Goal: Task Accomplishment & Management: Use online tool/utility

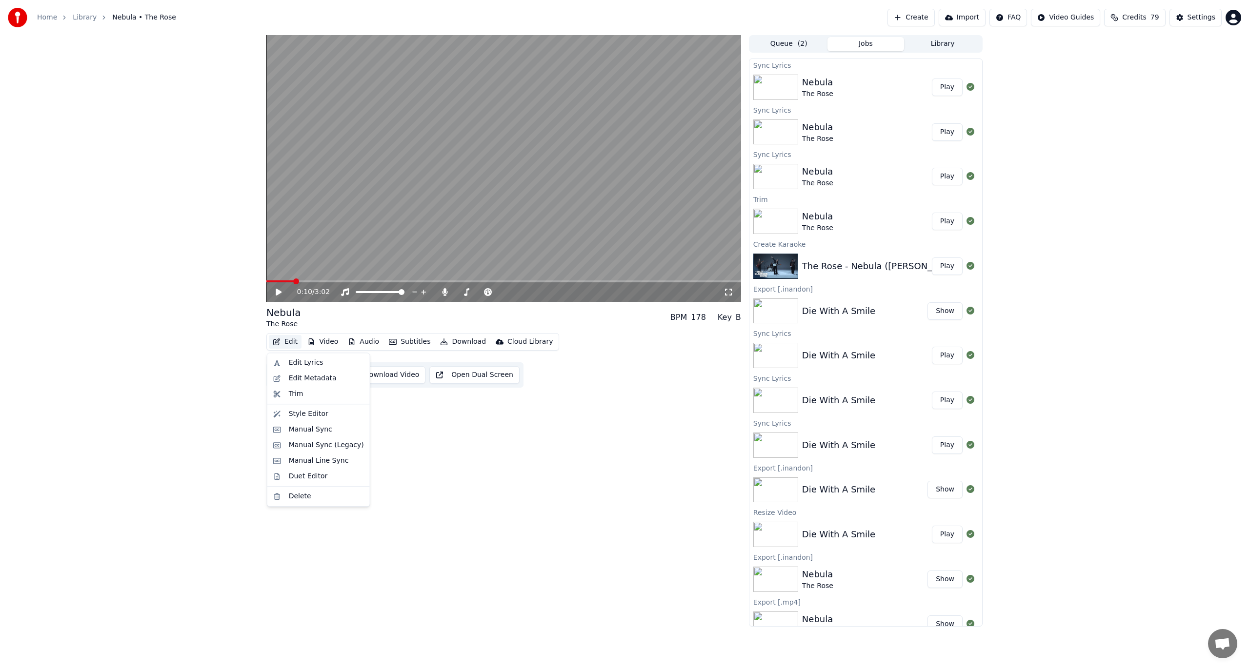
click at [299, 344] on button "Edit" at bounding box center [285, 342] width 33 height 14
click at [472, 462] on div "0:10 / 3:02 Nebula The Rose BPM 178 Key B Edit Video Audio Subtitles Download C…" at bounding box center [503, 331] width 475 height 592
click at [313, 376] on button "Manual Sync" at bounding box center [306, 375] width 72 height 18
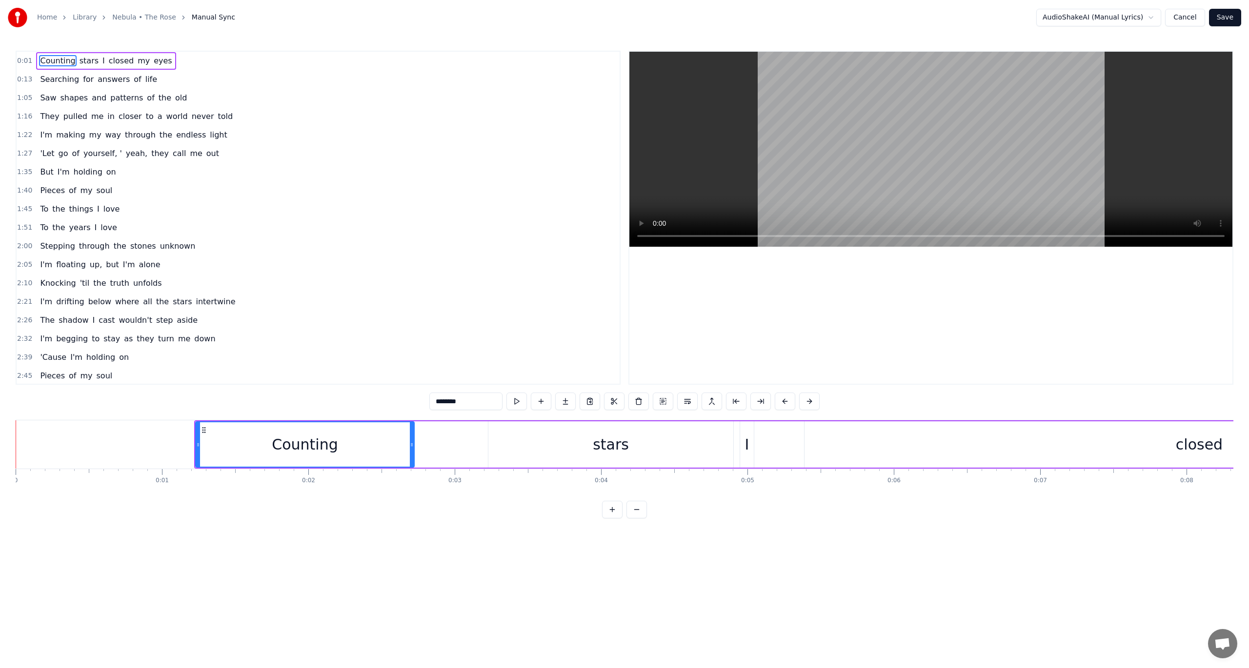
click at [1177, 16] on button "Cancel" at bounding box center [1185, 18] width 40 height 18
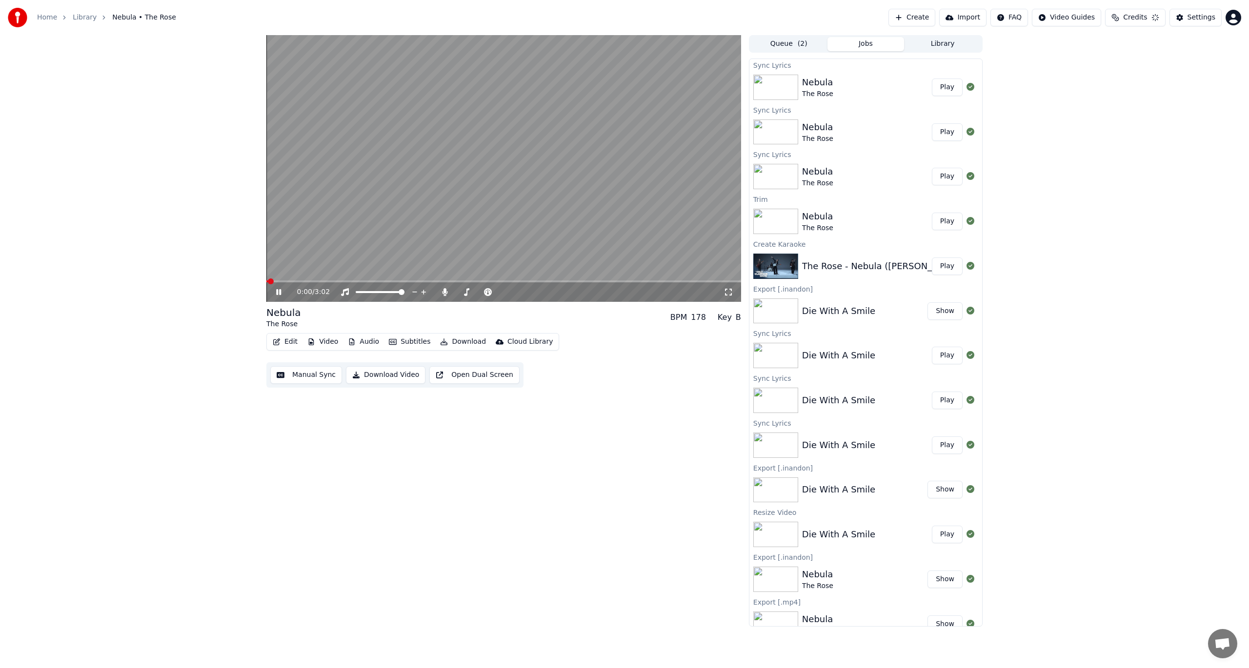
click at [317, 379] on button "Manual Sync" at bounding box center [306, 375] width 72 height 18
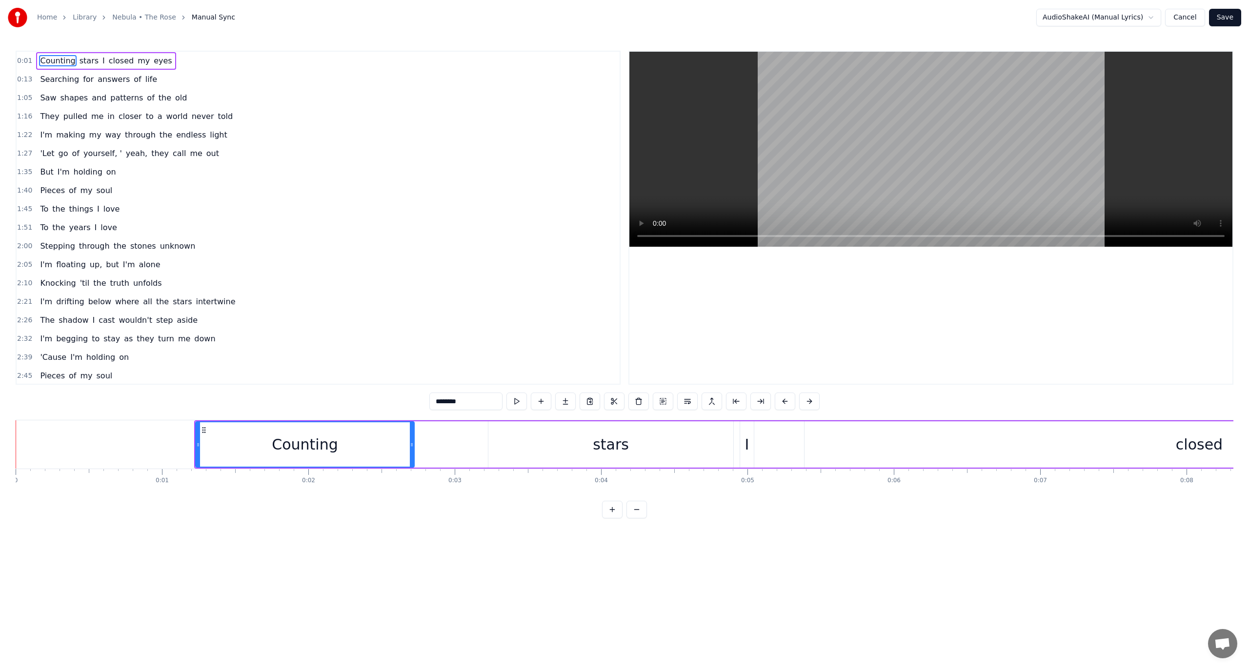
click at [1190, 17] on button "Cancel" at bounding box center [1185, 18] width 40 height 18
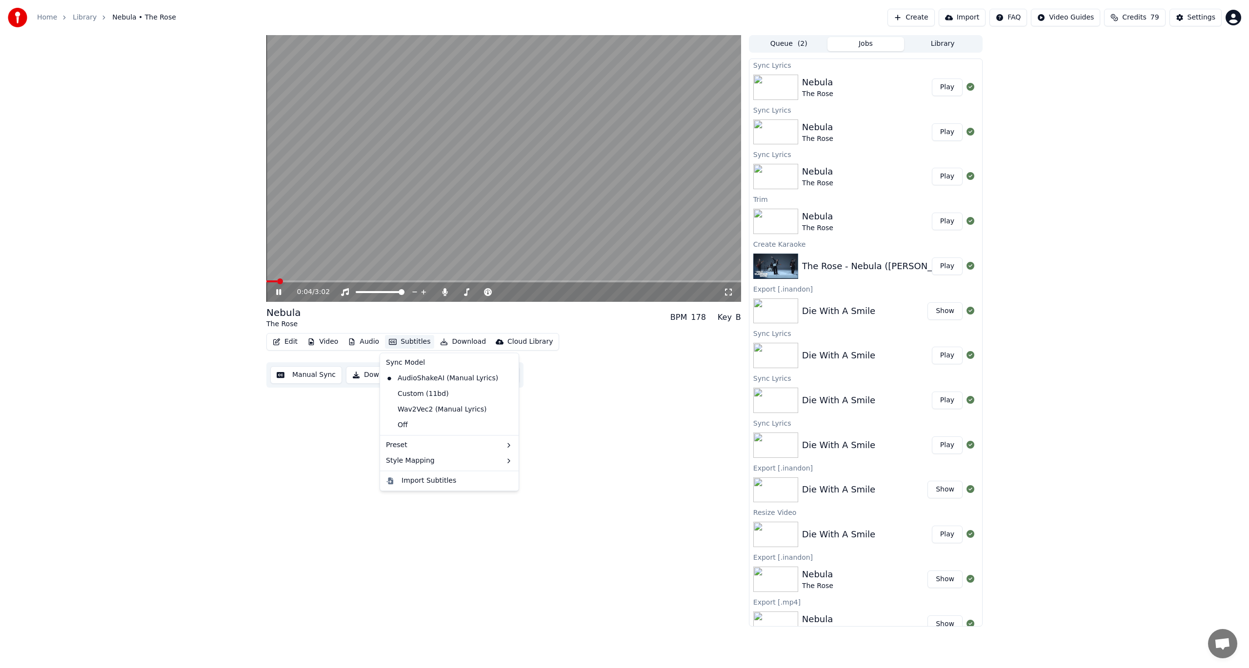
click at [404, 345] on button "Subtitles" at bounding box center [409, 342] width 49 height 14
click at [319, 423] on div "Nebula The Rose BPM 178 Key B Edit Video Audio Subtitles Download Cloud Library…" at bounding box center [503, 331] width 475 height 592
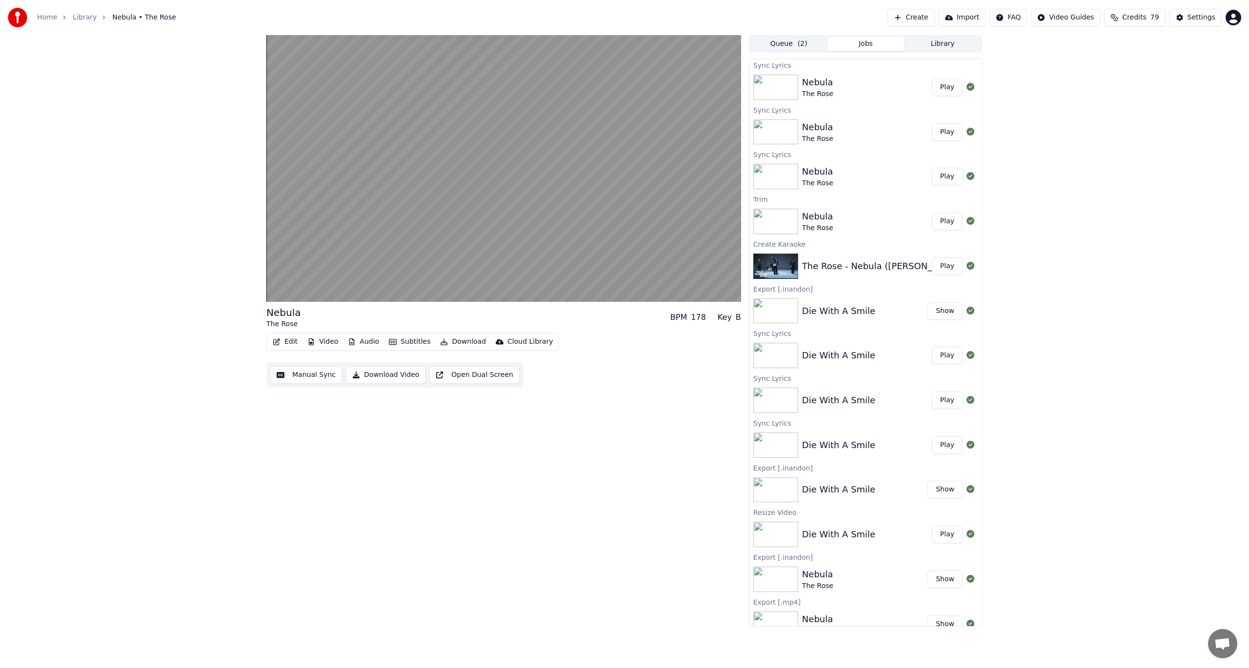
click at [291, 345] on button "Edit" at bounding box center [285, 342] width 33 height 14
click at [309, 458] on div "Manual Line Sync" at bounding box center [319, 461] width 60 height 10
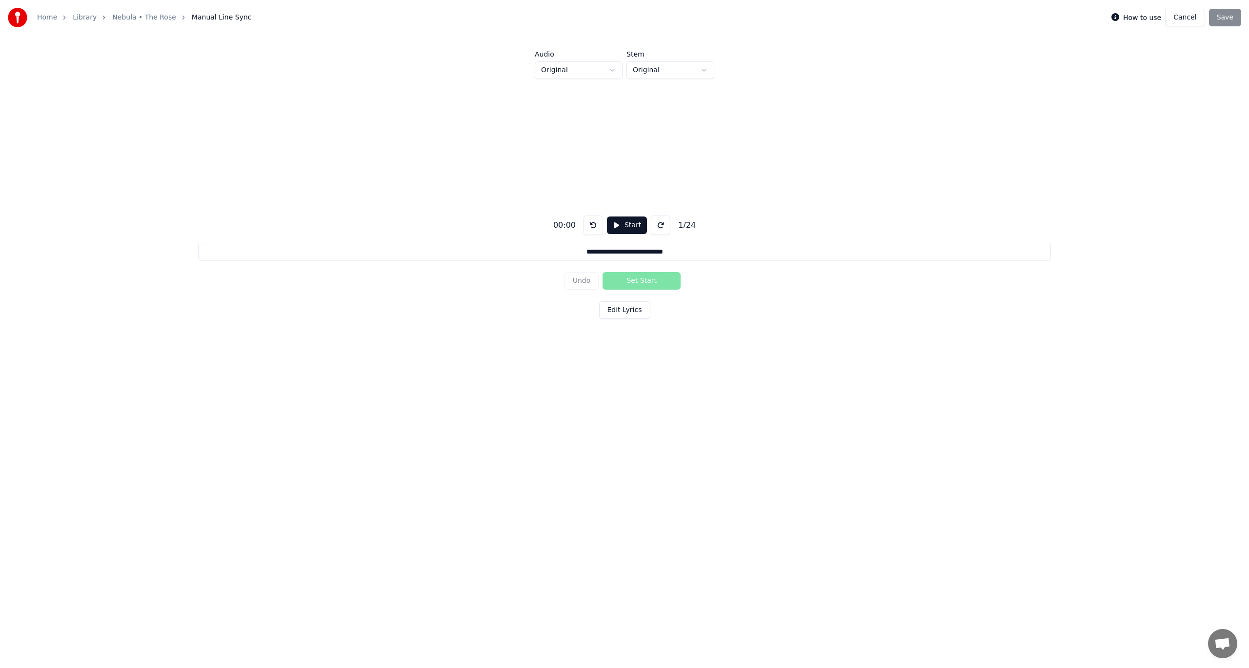
click at [616, 217] on button "Start" at bounding box center [627, 226] width 40 height 18
click at [581, 62] on html "**********" at bounding box center [624, 233] width 1249 height 467
click at [641, 279] on button "Set Start" at bounding box center [641, 281] width 78 height 18
click at [641, 279] on button "Set End" at bounding box center [641, 281] width 78 height 18
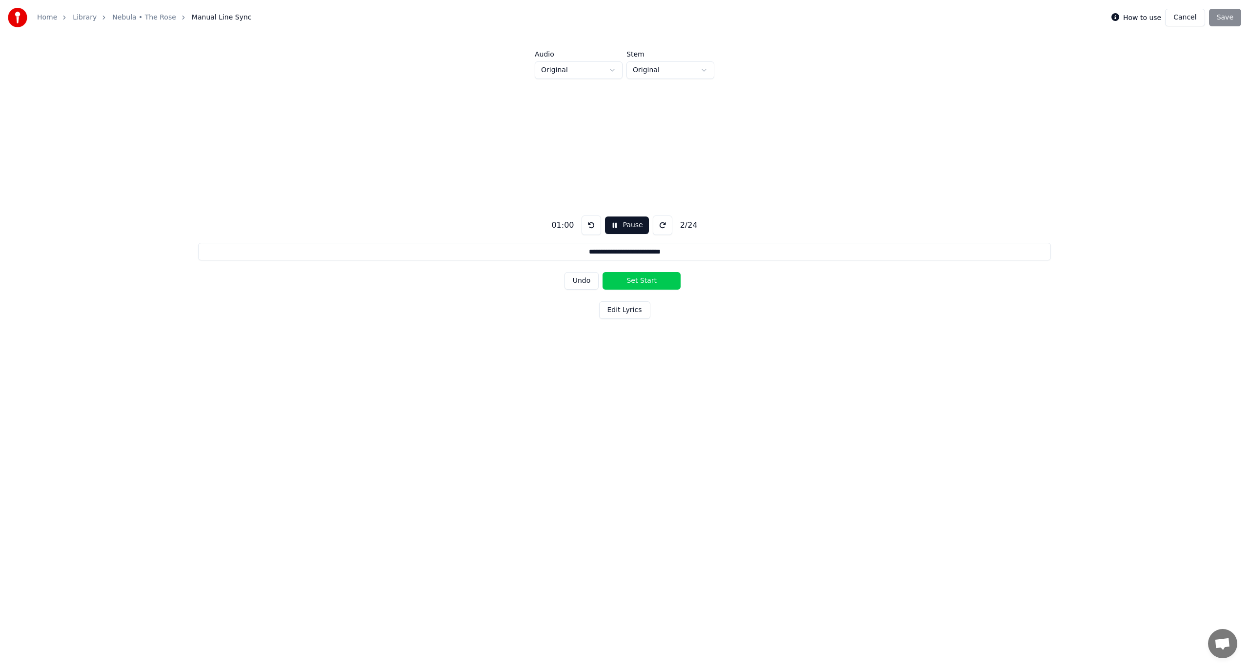
click at [641, 279] on button "Set Start" at bounding box center [641, 281] width 78 height 18
click at [641, 279] on button "Set End" at bounding box center [641, 281] width 78 height 18
click at [641, 279] on button "Set Start" at bounding box center [641, 281] width 78 height 18
click at [641, 279] on button "Set End" at bounding box center [641, 281] width 78 height 18
click at [641, 279] on button "Set Start" at bounding box center [641, 281] width 78 height 18
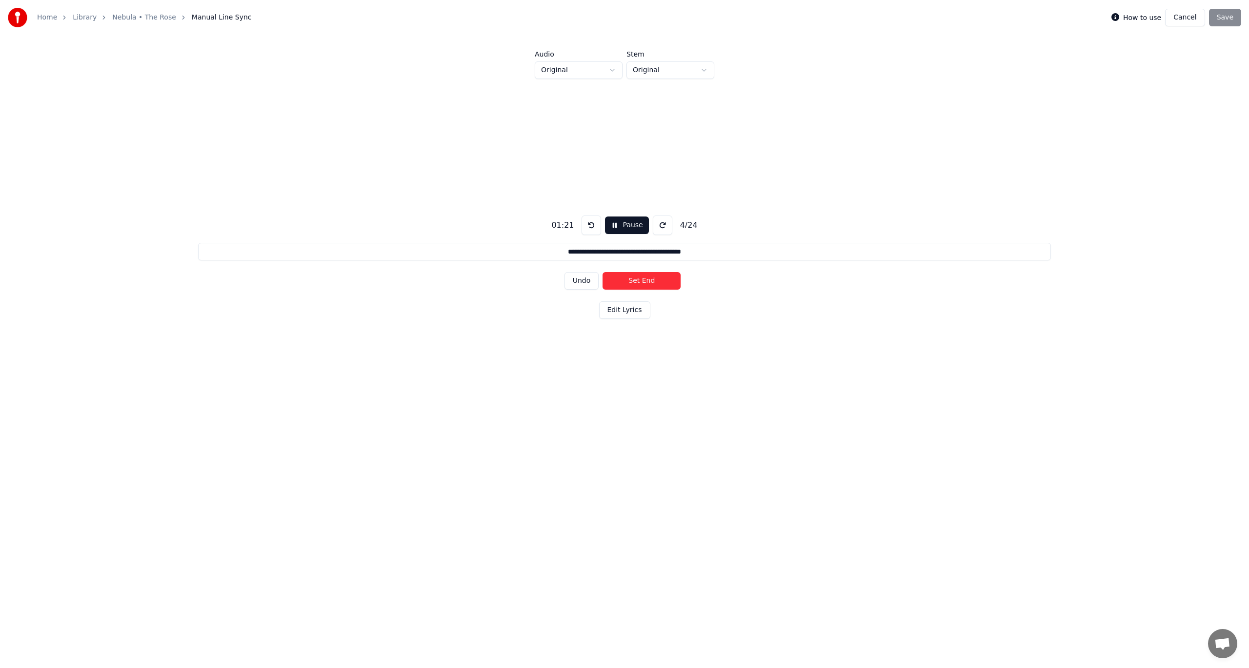
click at [641, 279] on button "Set End" at bounding box center [641, 281] width 78 height 18
click at [641, 279] on button "Set Start" at bounding box center [641, 281] width 78 height 18
click at [641, 279] on button "Set End" at bounding box center [641, 281] width 78 height 18
click at [641, 279] on button "Set Start" at bounding box center [641, 281] width 78 height 18
click at [641, 279] on button "Set End" at bounding box center [641, 281] width 78 height 18
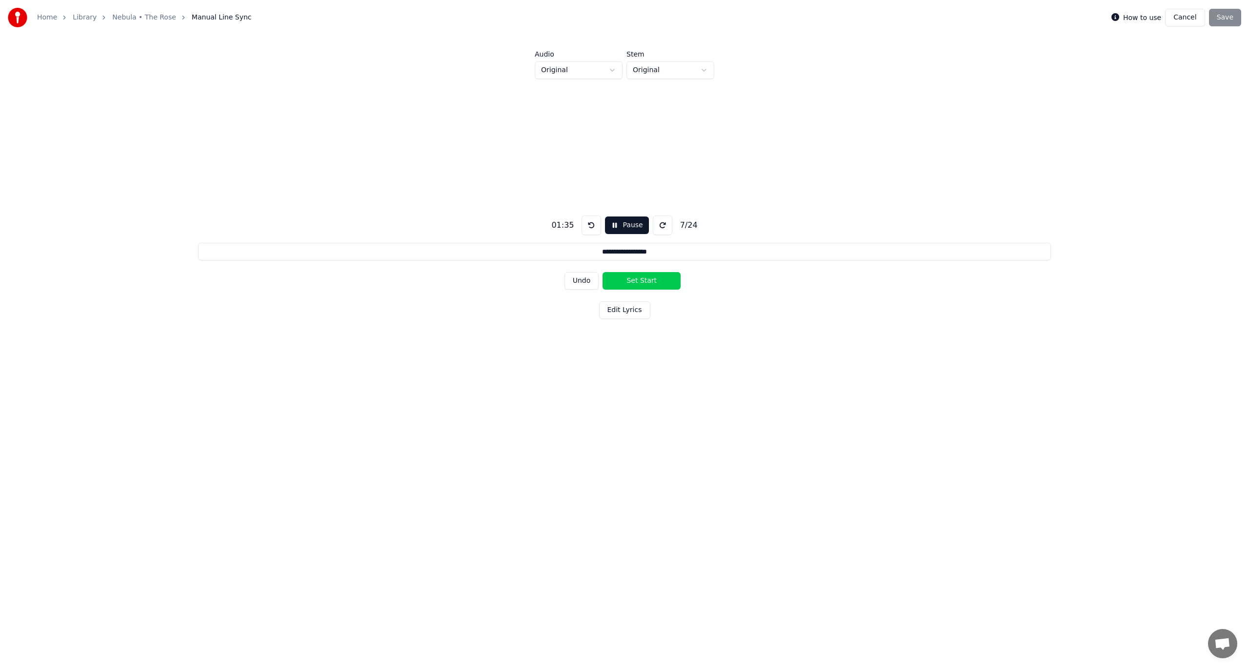
click at [641, 279] on button "Set Start" at bounding box center [641, 281] width 78 height 18
click at [641, 279] on button "Set End" at bounding box center [641, 281] width 78 height 18
click at [641, 279] on button "Set Start" at bounding box center [641, 281] width 78 height 18
click at [641, 279] on button "Set End" at bounding box center [641, 281] width 78 height 18
click at [641, 279] on button "Set Start" at bounding box center [641, 281] width 78 height 18
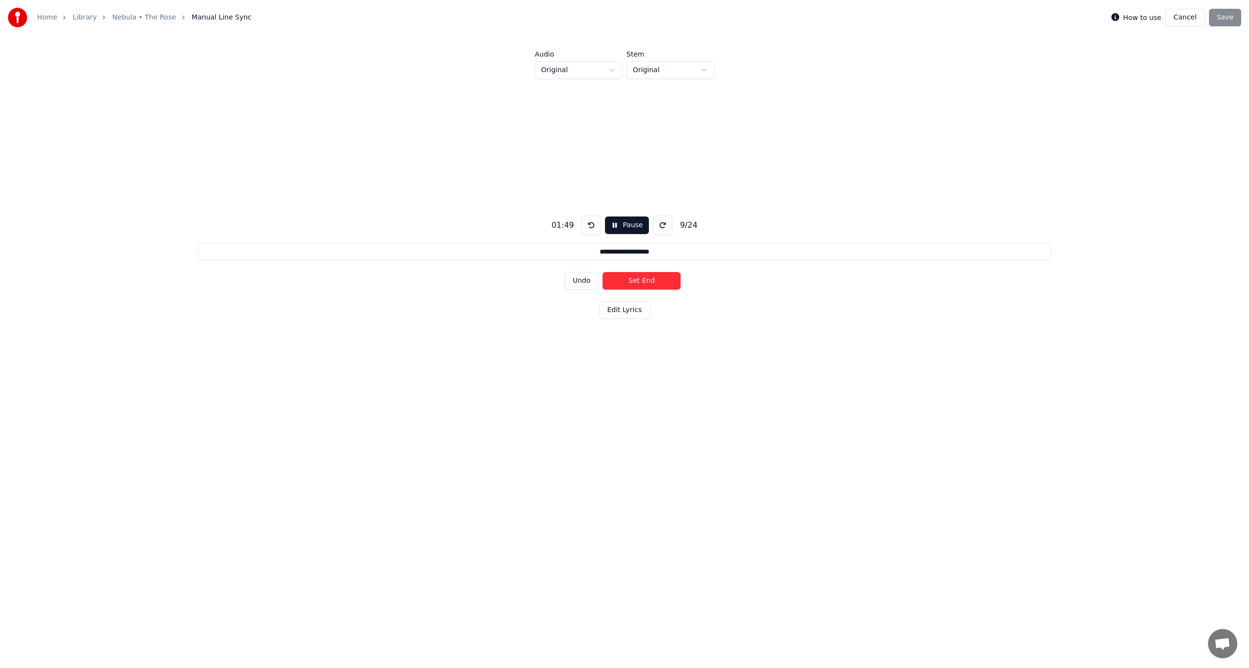
click at [641, 279] on button "Set End" at bounding box center [641, 281] width 78 height 18
click at [641, 279] on button "Set Start" at bounding box center [641, 281] width 78 height 18
click at [641, 279] on button "Set End" at bounding box center [641, 281] width 78 height 18
click at [641, 279] on button "Set Start" at bounding box center [641, 281] width 78 height 18
click at [641, 279] on button "Set End" at bounding box center [641, 281] width 78 height 18
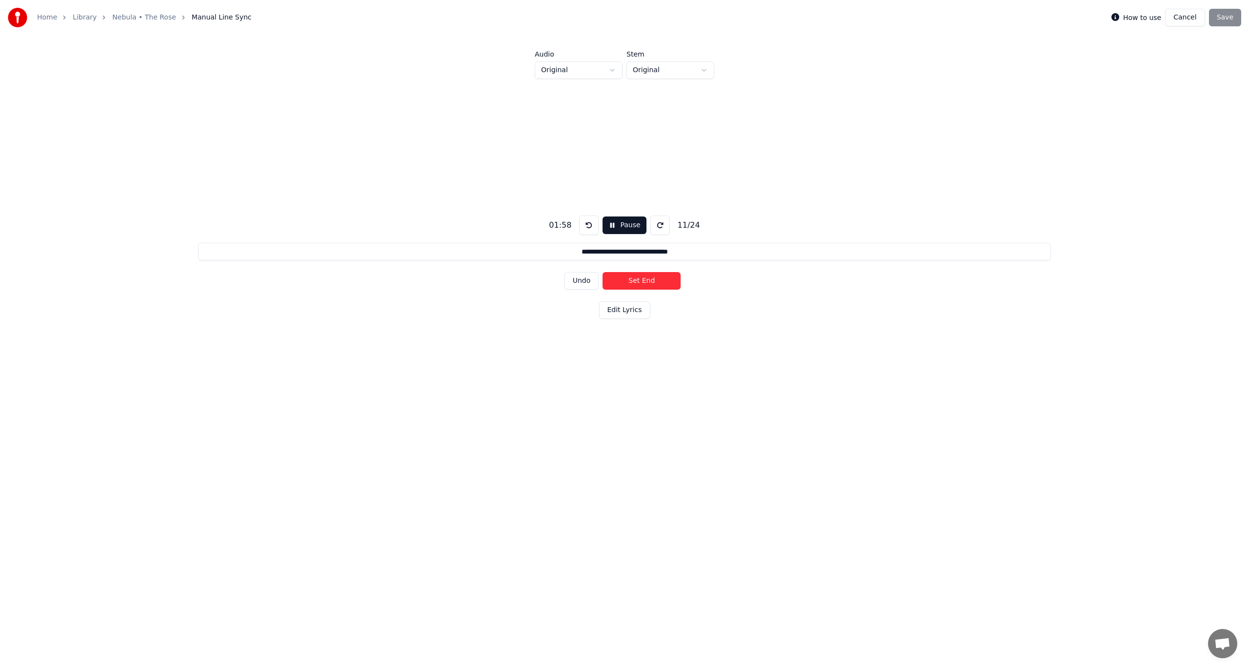
type input "**********"
click at [615, 226] on button "Pause" at bounding box center [623, 226] width 43 height 18
click at [587, 224] on button at bounding box center [591, 226] width 20 height 20
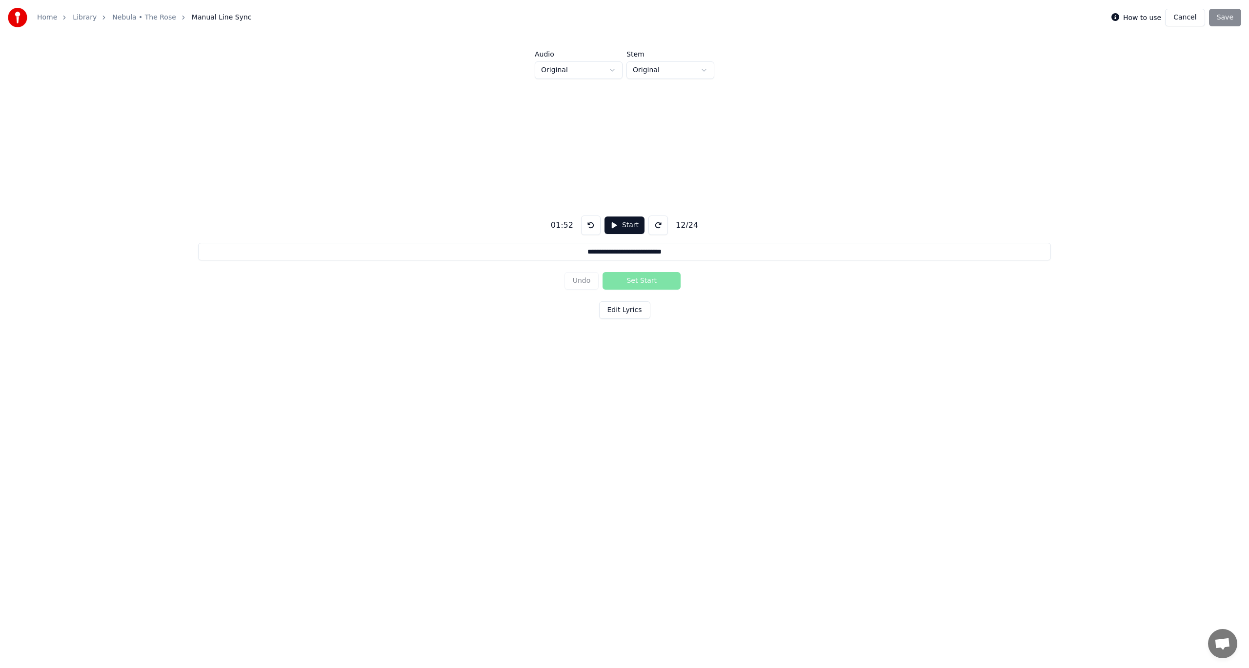
click at [587, 224] on button at bounding box center [591, 226] width 20 height 20
click at [583, 279] on div "Undo Set Start" at bounding box center [624, 280] width 120 height 25
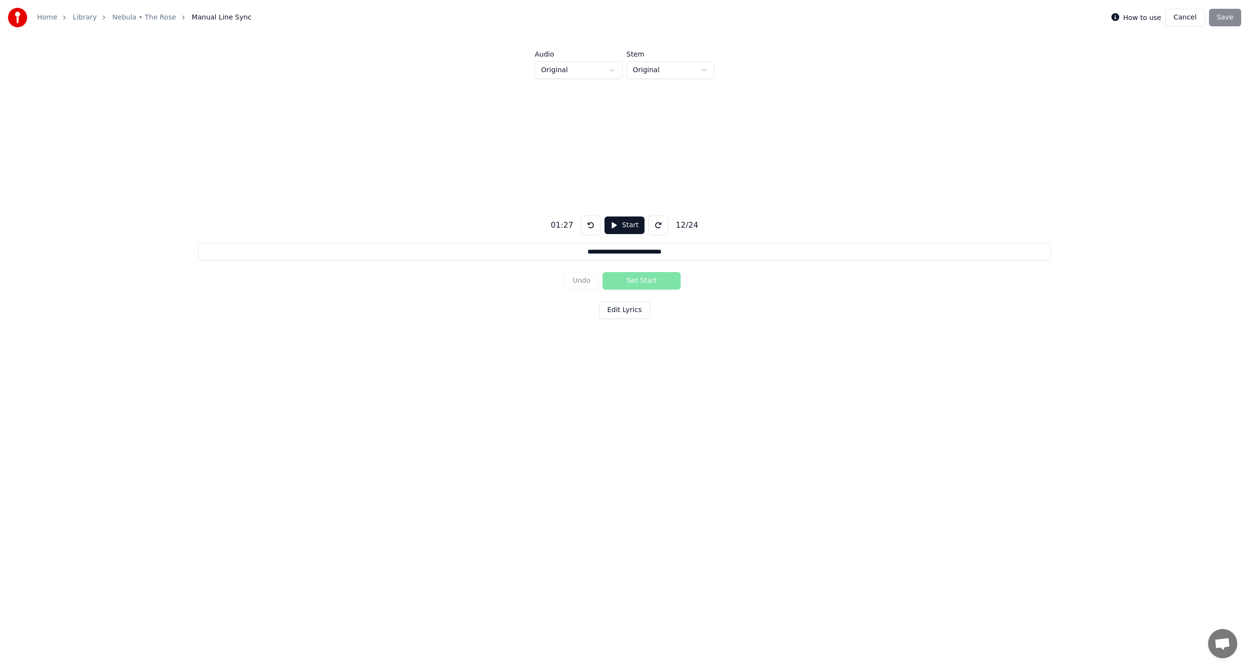
click at [597, 285] on div "Undo Set Start" at bounding box center [624, 280] width 120 height 25
click at [589, 283] on div "Undo Set Start" at bounding box center [624, 280] width 120 height 25
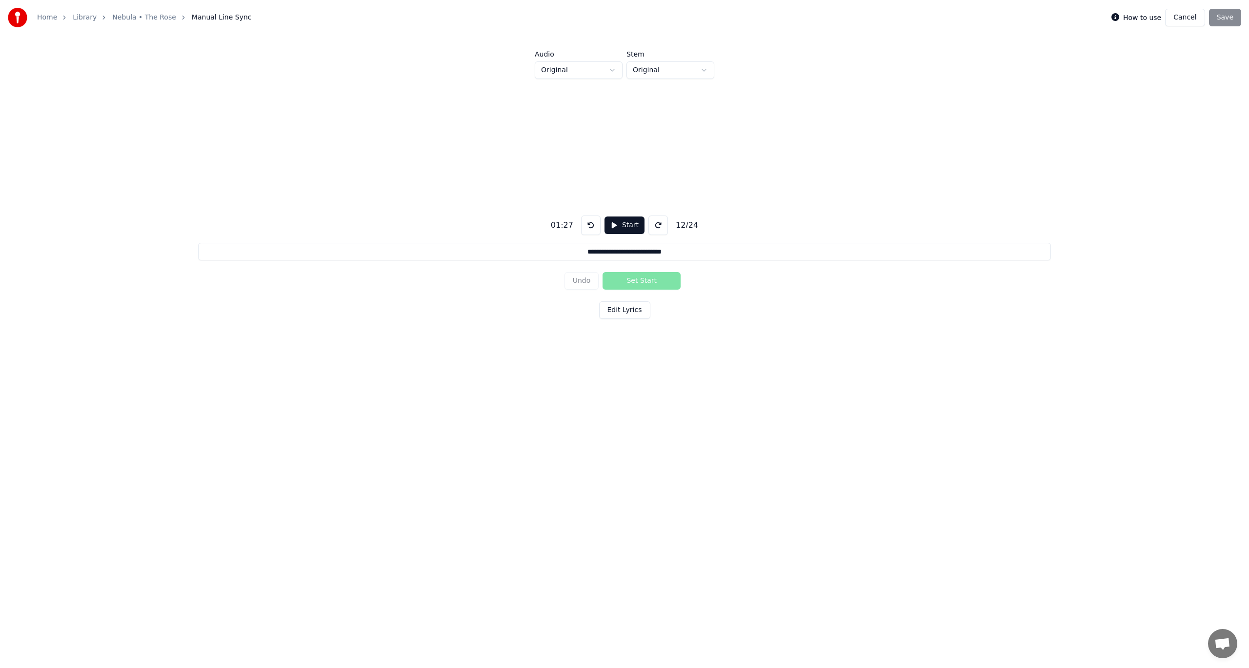
click at [709, 273] on div "**********" at bounding box center [624, 265] width 1217 height 373
drag, startPoint x: 1186, startPoint y: 16, endPoint x: 643, endPoint y: 219, distance: 579.5
click at [650, 215] on div "**********" at bounding box center [624, 226] width 1249 height 452
click at [626, 282] on div "Undo Set Start" at bounding box center [624, 280] width 120 height 25
click at [1190, 13] on button "Cancel" at bounding box center [1185, 18] width 40 height 18
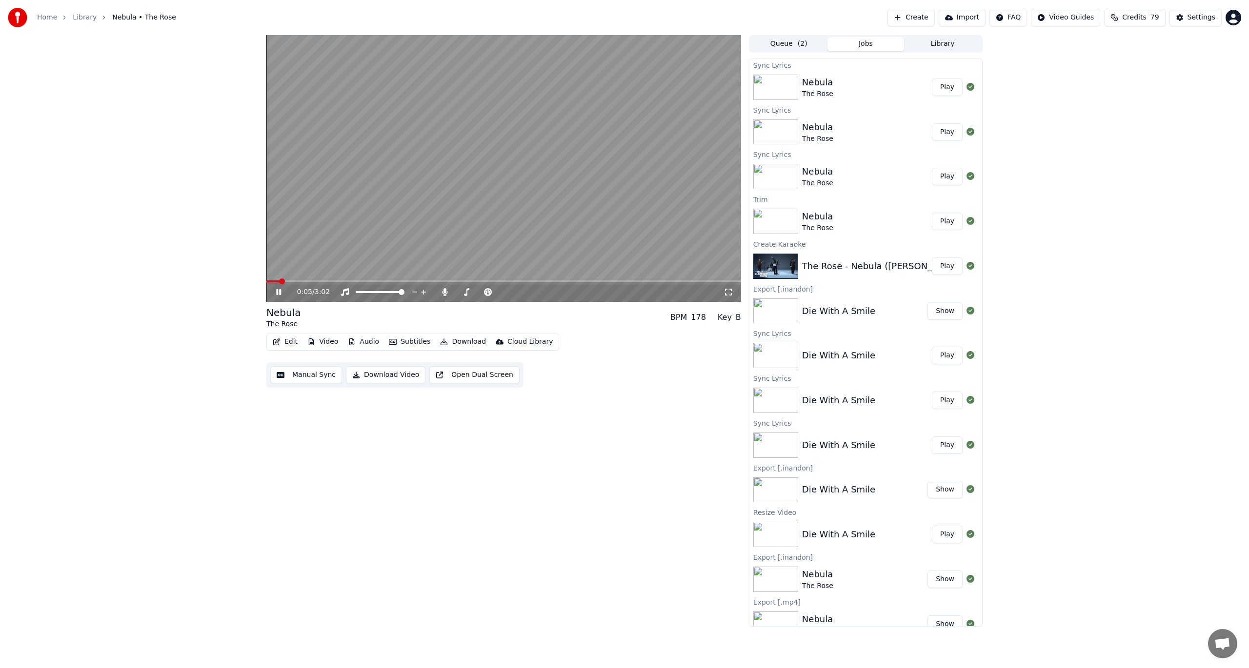
click at [319, 377] on button "Manual Sync" at bounding box center [306, 375] width 72 height 18
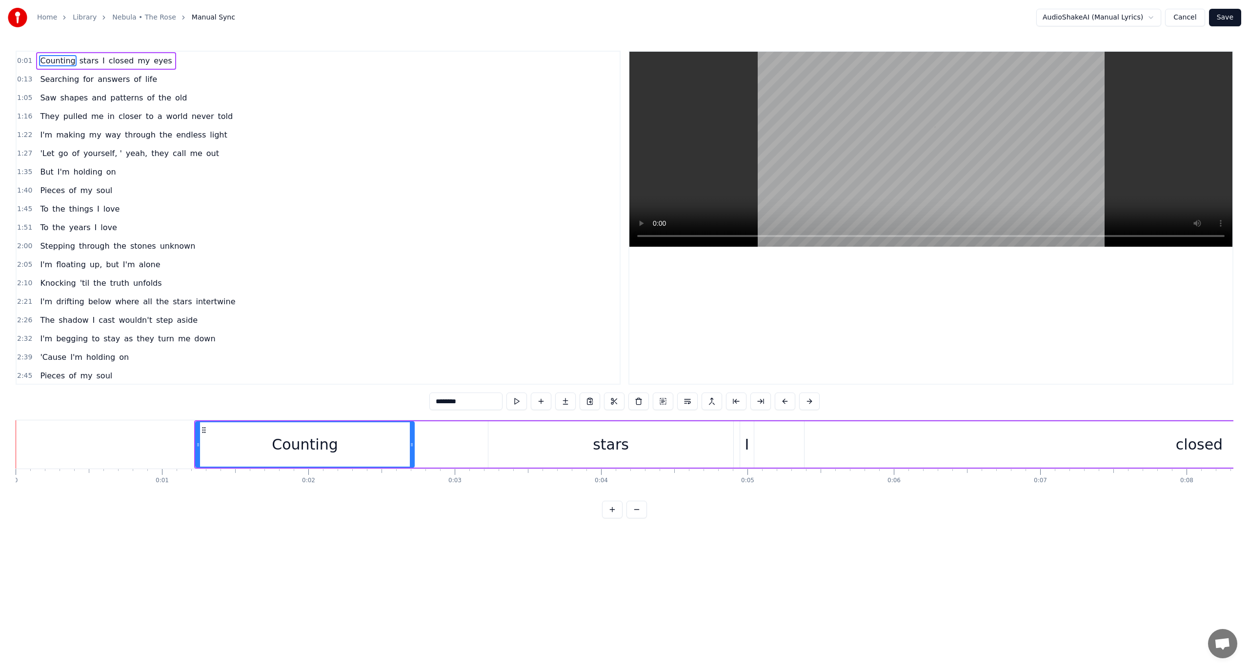
click at [24, 60] on span "0:01" at bounding box center [24, 61] width 15 height 10
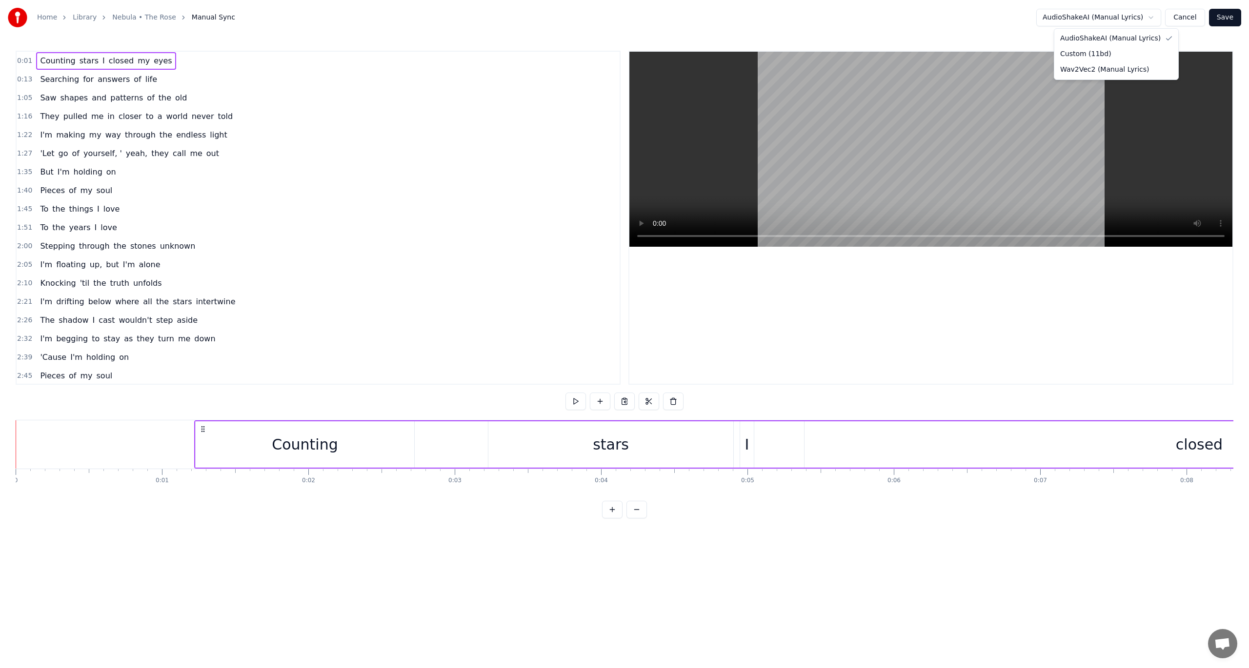
click at [1153, 17] on html "Home Library Nebula • The Rose Manual Sync AudioShakeAI (Manual Lyrics) Cancel …" at bounding box center [624, 267] width 1249 height 534
click at [1178, 20] on html "Home Library Nebula • The Rose Manual Sync AudioShakeAI (Manual Lyrics) Cancel …" at bounding box center [624, 267] width 1249 height 534
click at [1178, 20] on button "Cancel" at bounding box center [1185, 18] width 40 height 18
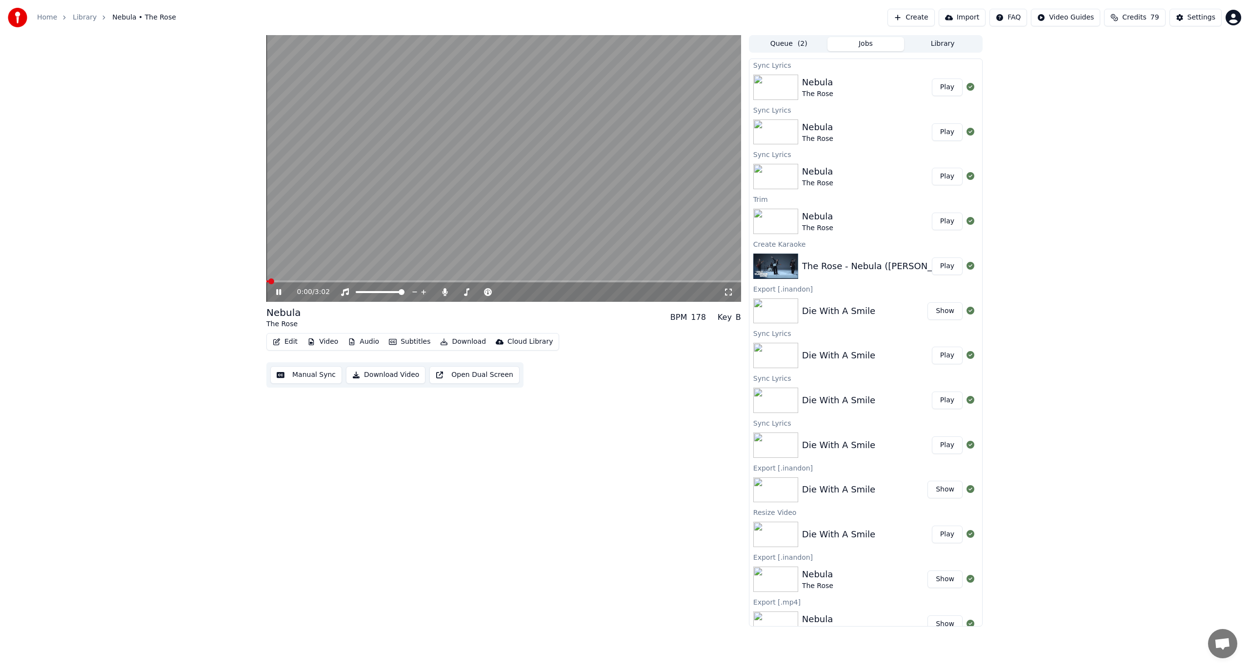
click at [301, 381] on button "Manual Sync" at bounding box center [306, 375] width 72 height 18
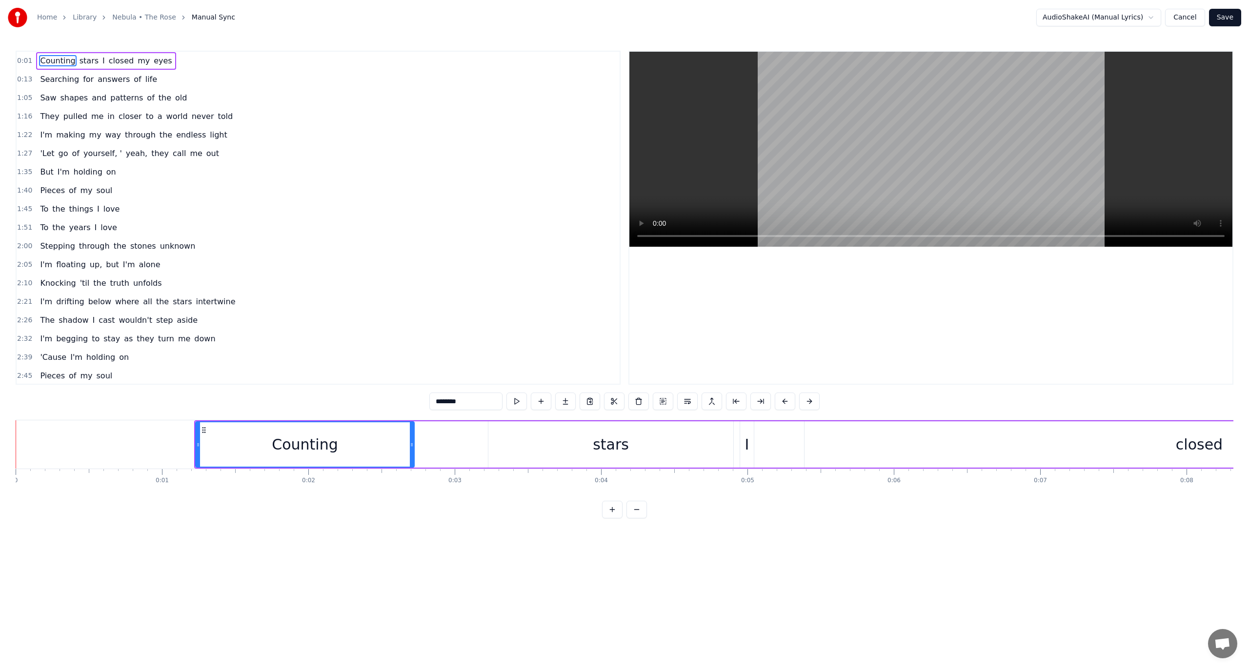
click at [1184, 20] on button "Cancel" at bounding box center [1185, 18] width 40 height 18
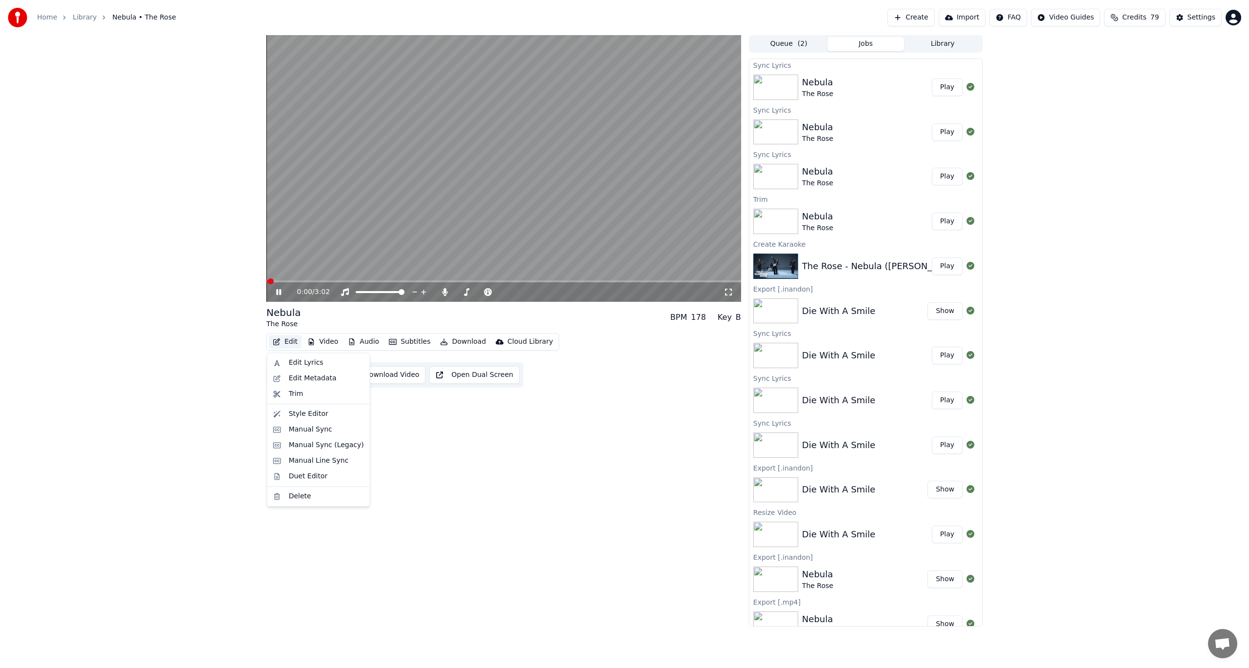
click at [288, 344] on button "Edit" at bounding box center [285, 342] width 33 height 14
click at [300, 464] on div "Manual Line Sync" at bounding box center [319, 461] width 60 height 10
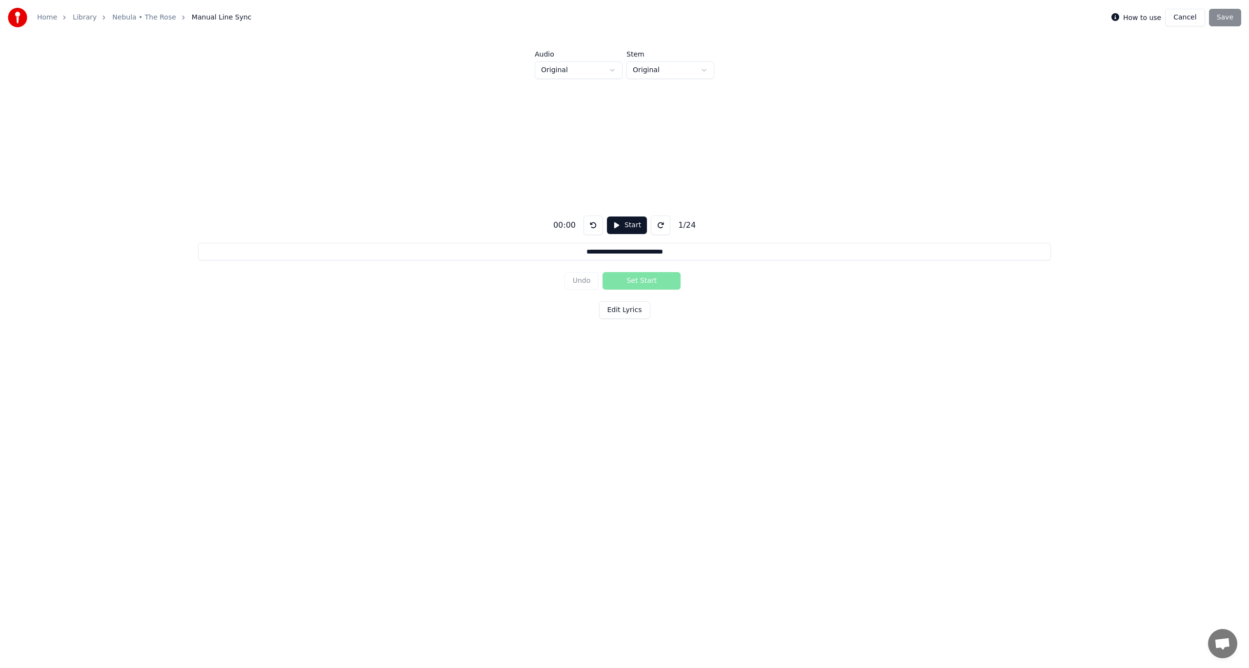
click at [621, 220] on button "Start" at bounding box center [627, 226] width 40 height 18
click at [633, 283] on button "Set Start" at bounding box center [641, 281] width 78 height 18
click at [633, 283] on button "Set End" at bounding box center [641, 281] width 78 height 18
click at [633, 283] on button "Set Start" at bounding box center [641, 281] width 78 height 18
click at [633, 283] on button "Set End" at bounding box center [641, 281] width 78 height 18
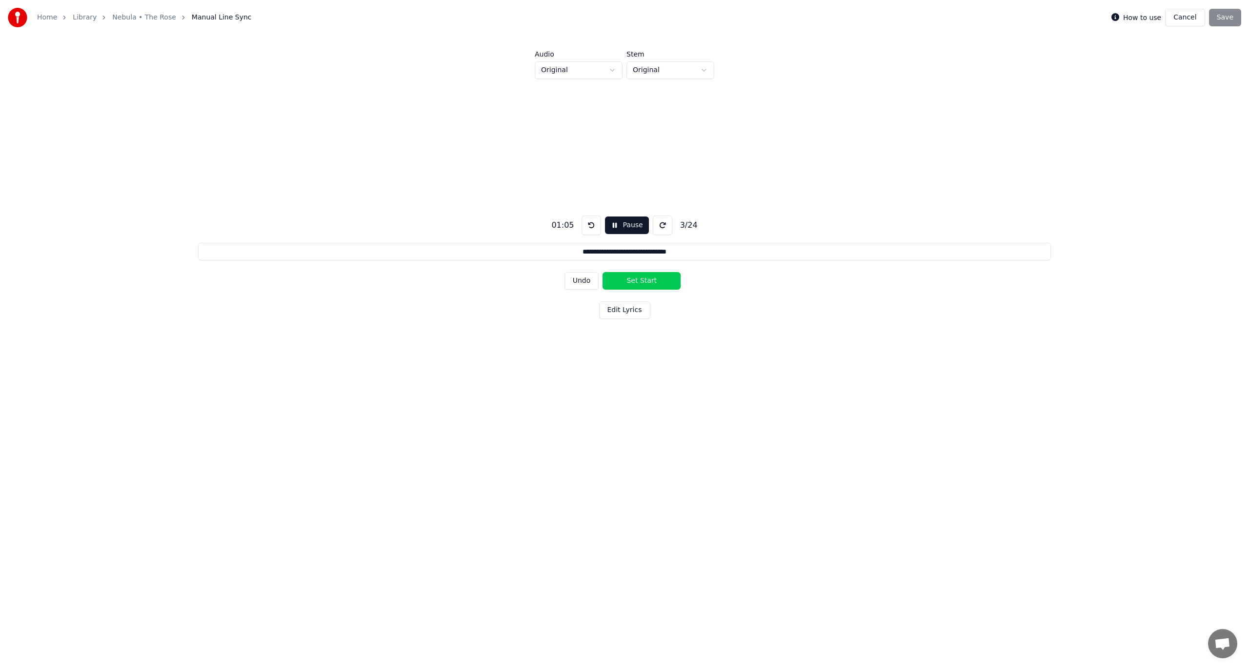
click at [633, 283] on button "Set Start" at bounding box center [641, 281] width 78 height 18
click at [633, 283] on button "Set End" at bounding box center [641, 281] width 78 height 18
click at [633, 283] on button "Set Start" at bounding box center [641, 281] width 78 height 18
click at [633, 283] on button "Set End" at bounding box center [641, 281] width 78 height 18
click at [633, 283] on button "Set Start" at bounding box center [641, 281] width 78 height 18
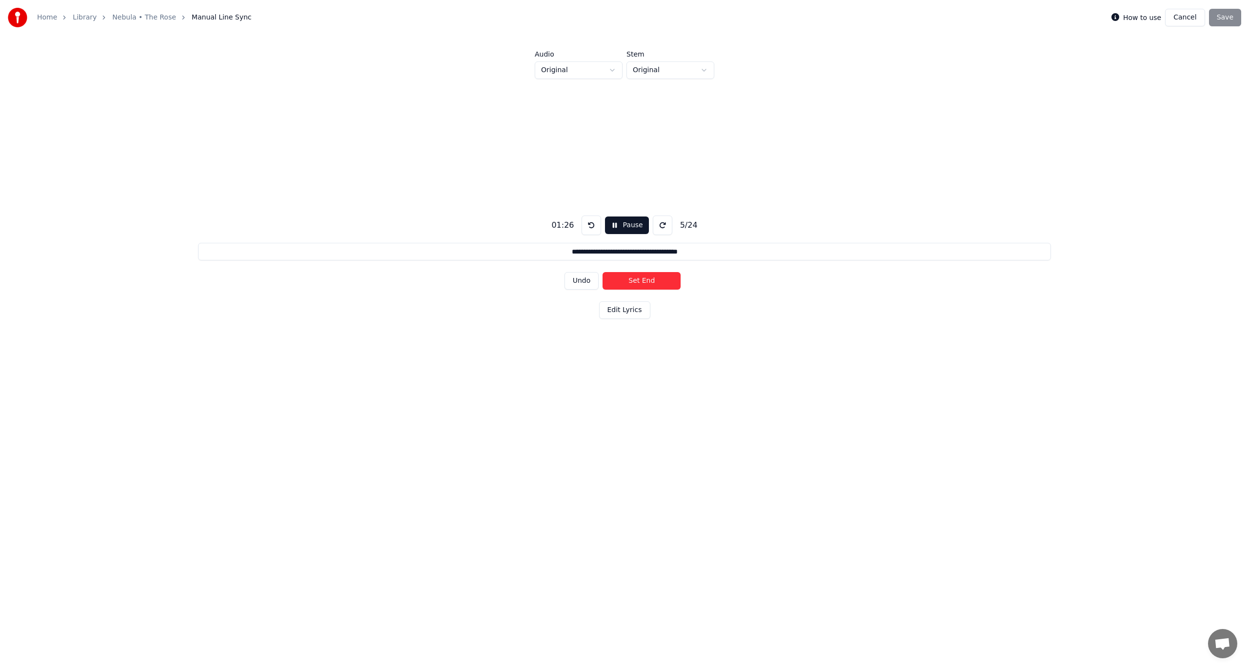
click at [633, 283] on button "Set End" at bounding box center [641, 281] width 78 height 18
click at [633, 283] on button "Set Start" at bounding box center [641, 281] width 78 height 18
click at [633, 283] on button "Set End" at bounding box center [641, 281] width 78 height 18
click at [633, 283] on button "Set Start" at bounding box center [641, 281] width 78 height 18
click at [633, 283] on button "Set End" at bounding box center [641, 281] width 78 height 18
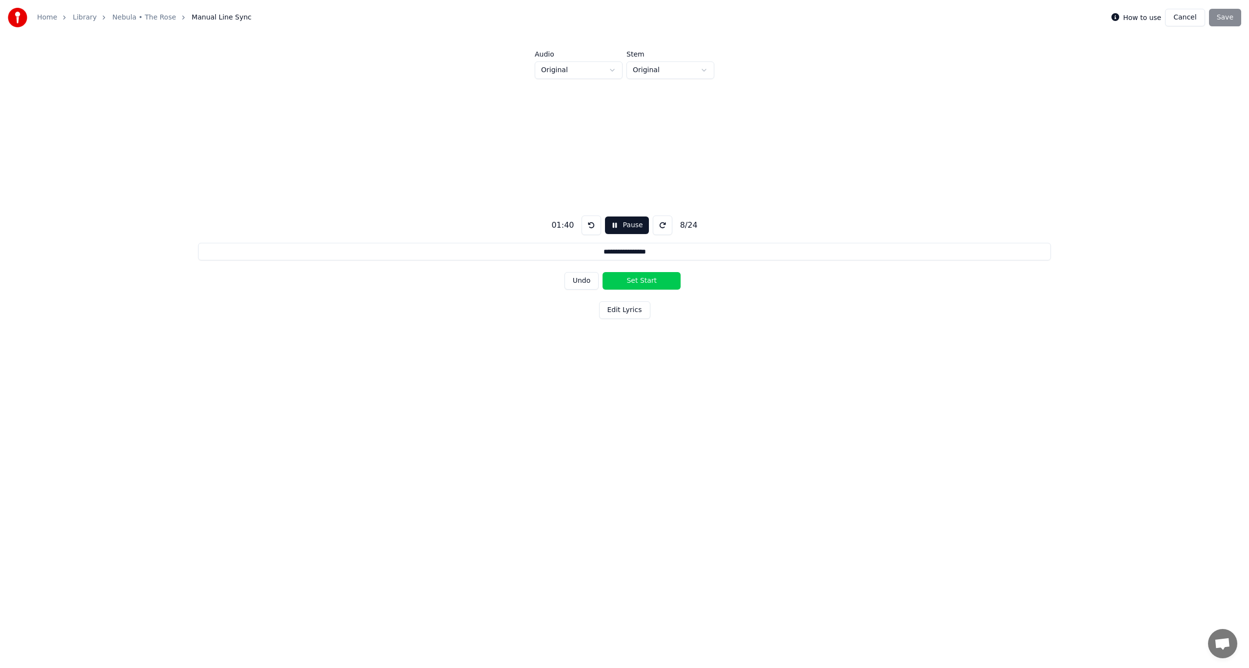
click at [633, 283] on button "Set Start" at bounding box center [641, 281] width 78 height 18
click at [633, 283] on button "Set End" at bounding box center [641, 281] width 78 height 18
click at [633, 283] on button "Set Start" at bounding box center [641, 281] width 78 height 18
click at [633, 283] on button "Set End" at bounding box center [641, 281] width 78 height 18
click at [633, 283] on button "Set Start" at bounding box center [641, 281] width 78 height 18
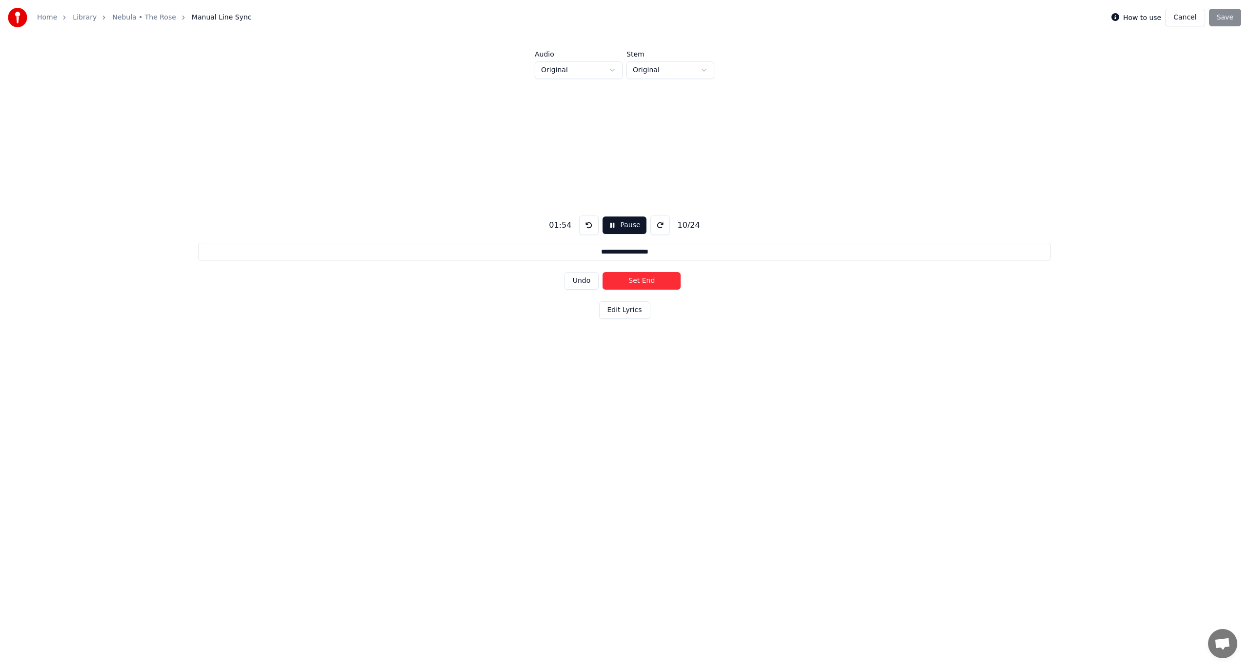
click at [633, 283] on button "Set End" at bounding box center [641, 281] width 78 height 18
click at [633, 283] on button "Set Start" at bounding box center [641, 281] width 78 height 18
click at [633, 283] on button "Set End" at bounding box center [641, 281] width 78 height 18
click at [633, 283] on button "Set Start" at bounding box center [641, 281] width 78 height 18
click at [633, 283] on button "Set End" at bounding box center [641, 281] width 78 height 18
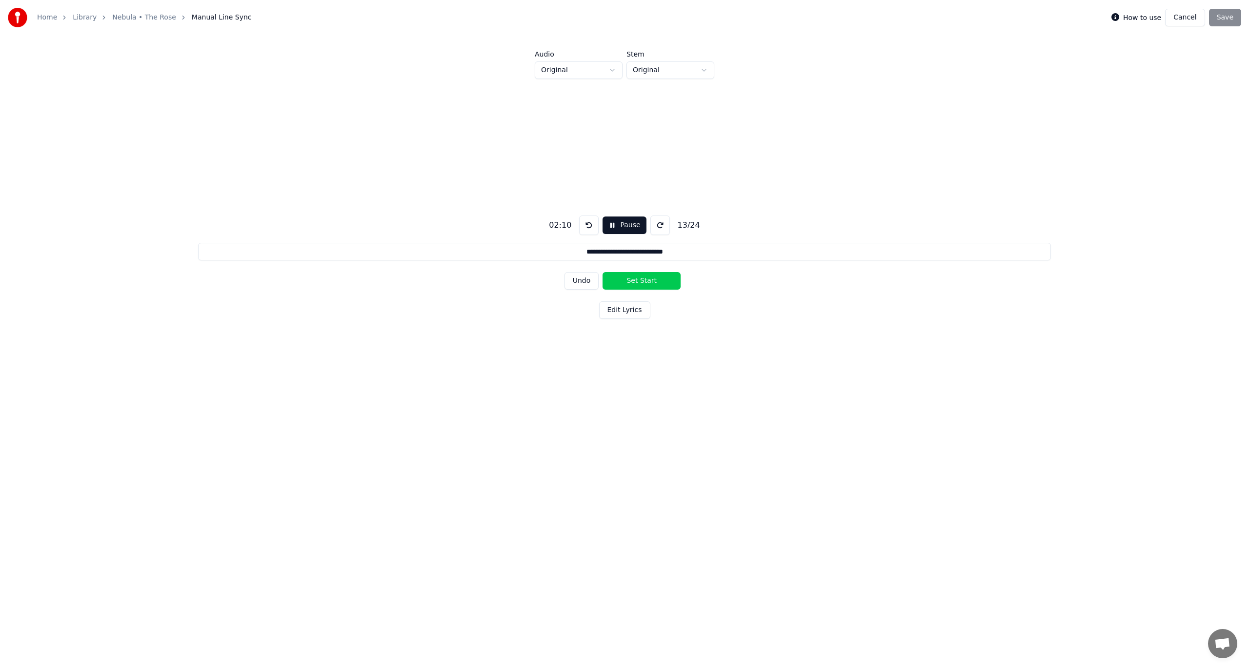
click at [633, 283] on button "Set Start" at bounding box center [641, 281] width 78 height 18
click at [633, 283] on button "Set End" at bounding box center [641, 281] width 78 height 18
click at [633, 283] on button "Set Start" at bounding box center [641, 281] width 78 height 18
click at [633, 283] on button "Set End" at bounding box center [641, 281] width 78 height 18
click at [633, 283] on button "Set Start" at bounding box center [641, 281] width 78 height 18
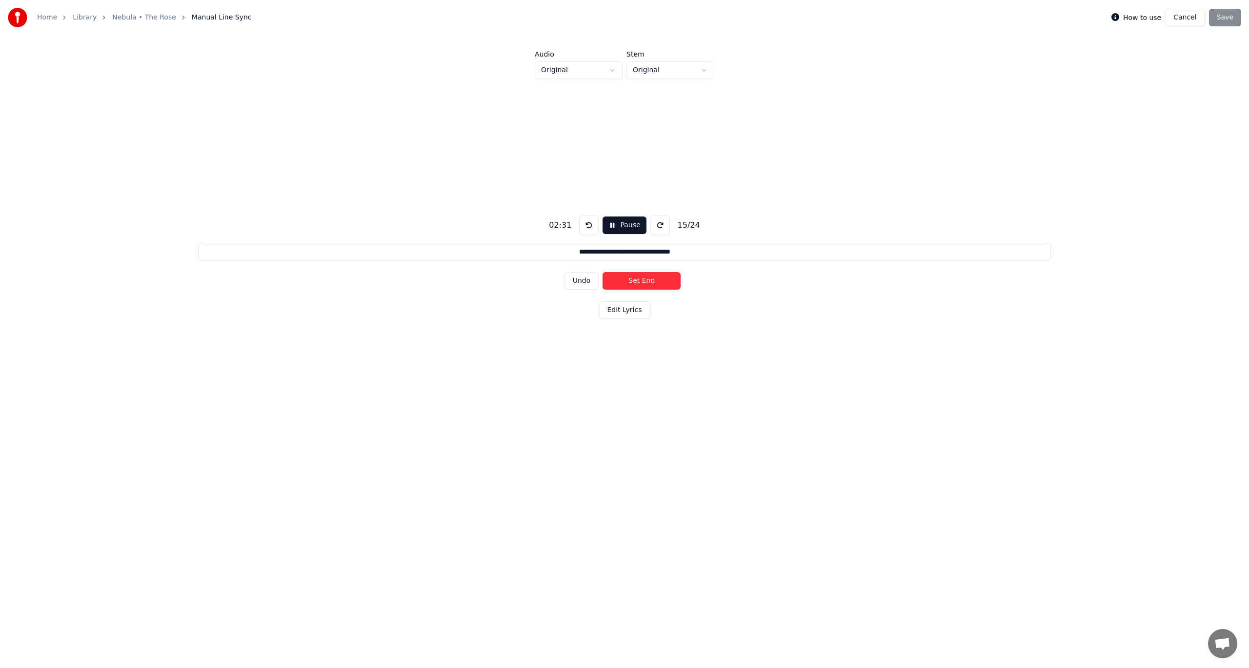
click at [633, 283] on button "Set End" at bounding box center [641, 281] width 78 height 18
click at [633, 283] on button "Set Start" at bounding box center [641, 281] width 78 height 18
click at [633, 283] on button "Set End" at bounding box center [641, 281] width 78 height 18
click at [633, 283] on button "Set Start" at bounding box center [641, 281] width 78 height 18
click at [633, 283] on button "Set End" at bounding box center [641, 281] width 78 height 18
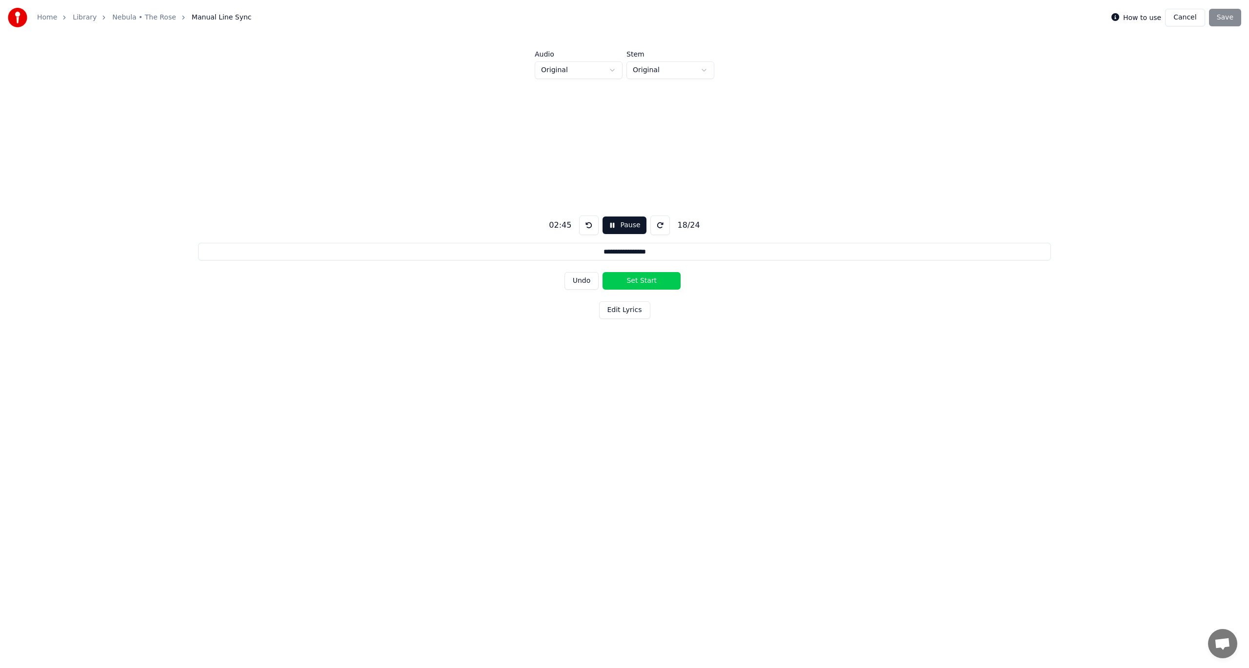
click at [633, 283] on button "Set Start" at bounding box center [641, 281] width 78 height 18
click at [633, 283] on button "Set End" at bounding box center [641, 281] width 78 height 18
click at [633, 283] on button "Set Start" at bounding box center [641, 281] width 78 height 18
click at [633, 283] on button "Set End" at bounding box center [641, 281] width 78 height 18
type input "**********"
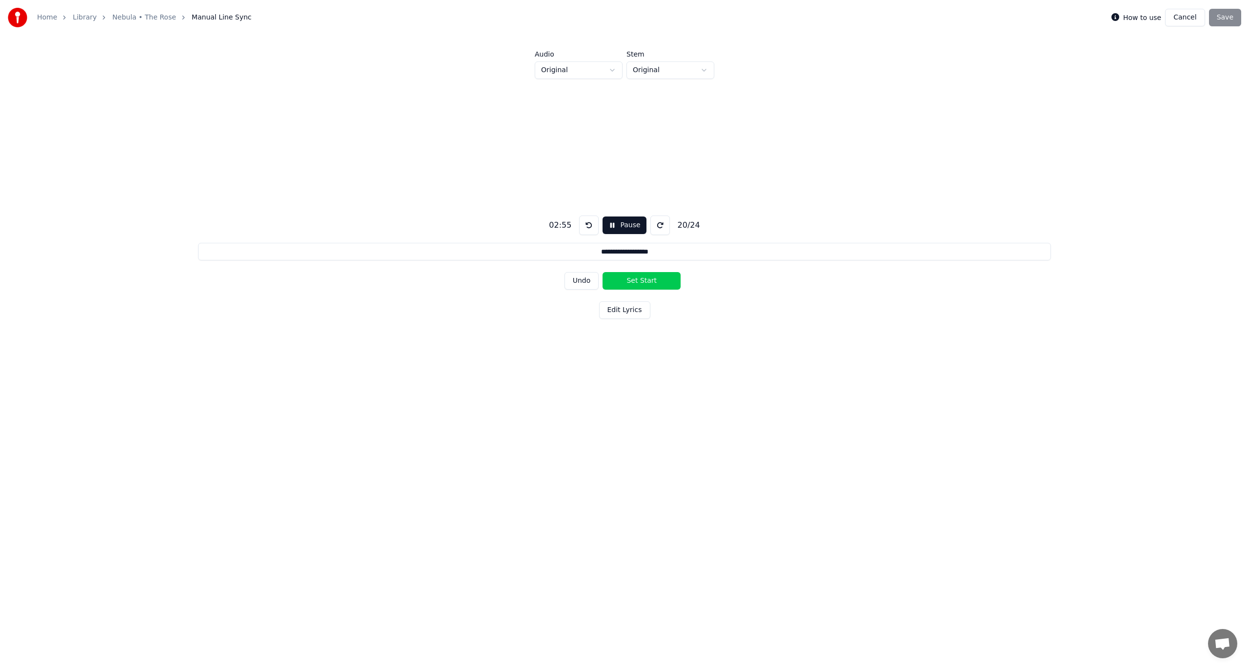
click at [633, 283] on button "Set Start" at bounding box center [641, 281] width 78 height 18
click at [633, 283] on button "Set End" at bounding box center [641, 281] width 78 height 18
click at [633, 283] on button "Set Start" at bounding box center [641, 281] width 78 height 18
click at [633, 283] on button "Set End" at bounding box center [641, 281] width 78 height 18
click at [633, 283] on button "Set Start" at bounding box center [641, 281] width 78 height 18
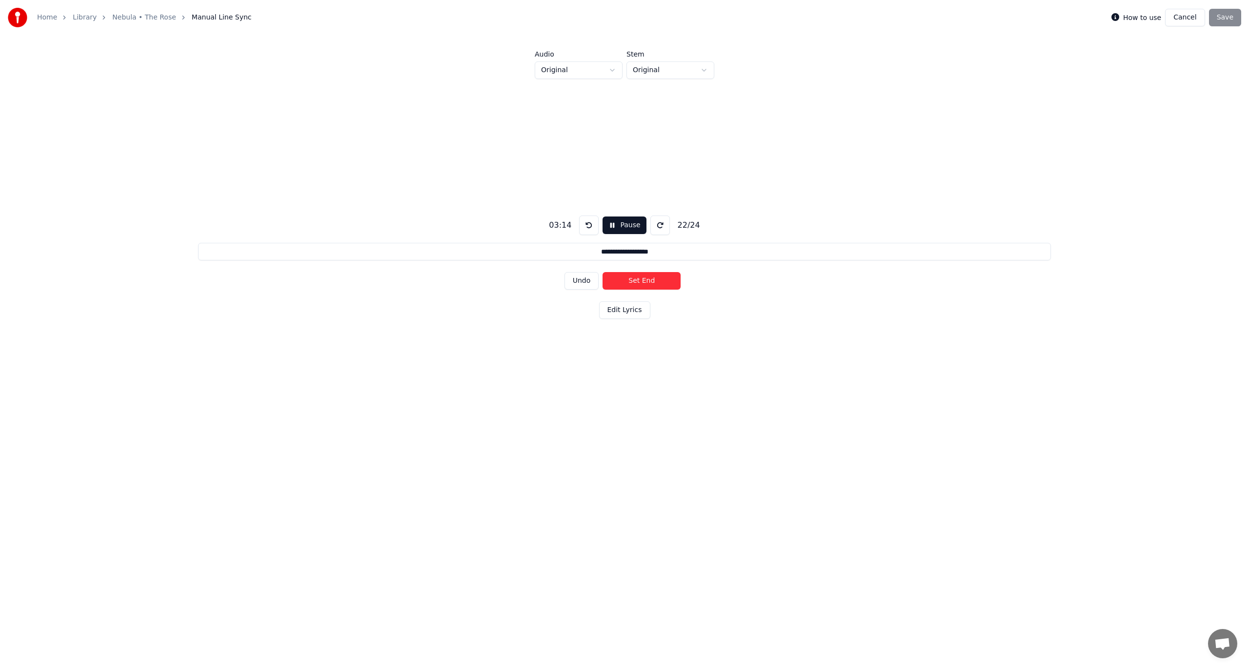
click at [633, 283] on button "Set End" at bounding box center [641, 281] width 78 height 18
click at [633, 282] on button "Set Start" at bounding box center [641, 281] width 78 height 18
click at [633, 282] on button "Set End" at bounding box center [641, 281] width 78 height 18
click at [633, 282] on button "Set Start" at bounding box center [641, 281] width 78 height 18
click at [633, 282] on button "Set End" at bounding box center [641, 281] width 78 height 18
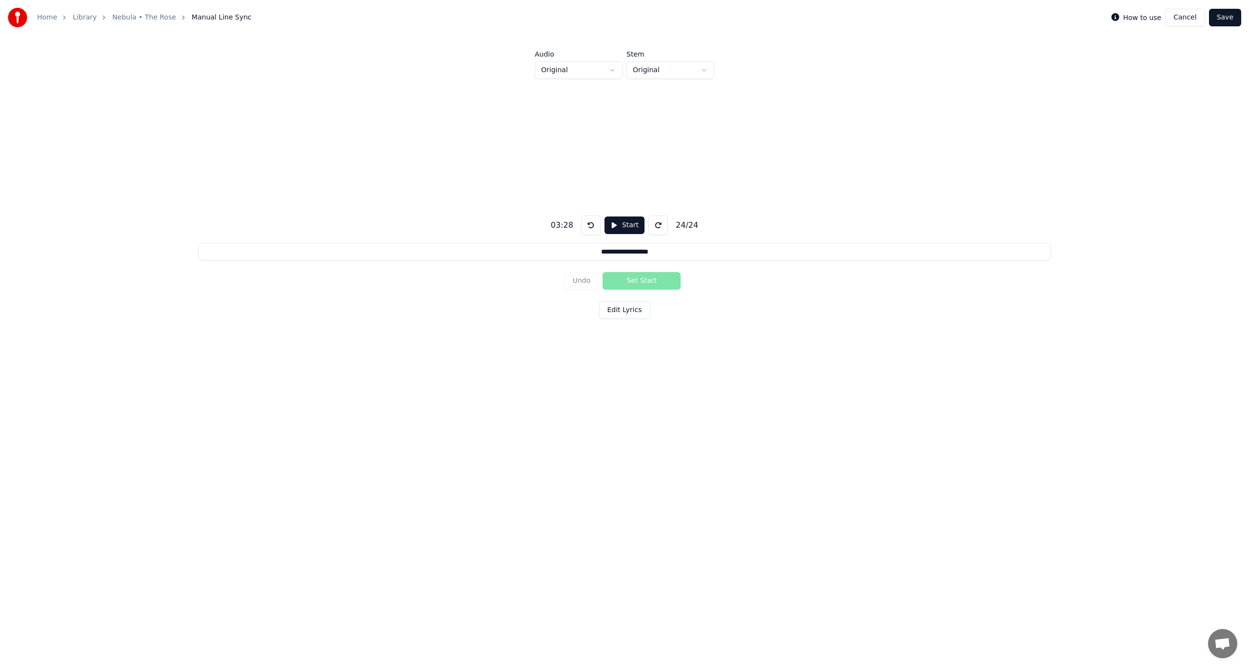
click at [1218, 21] on button "Save" at bounding box center [1225, 18] width 32 height 18
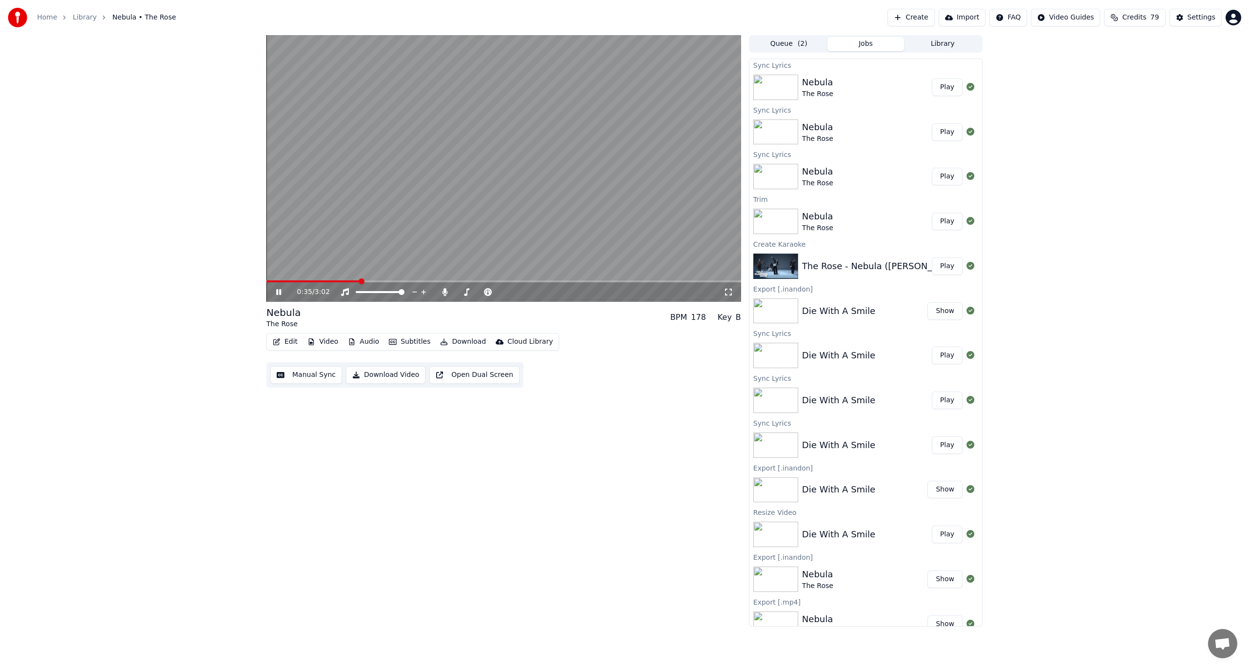
click at [293, 377] on button "Manual Sync" at bounding box center [306, 375] width 72 height 18
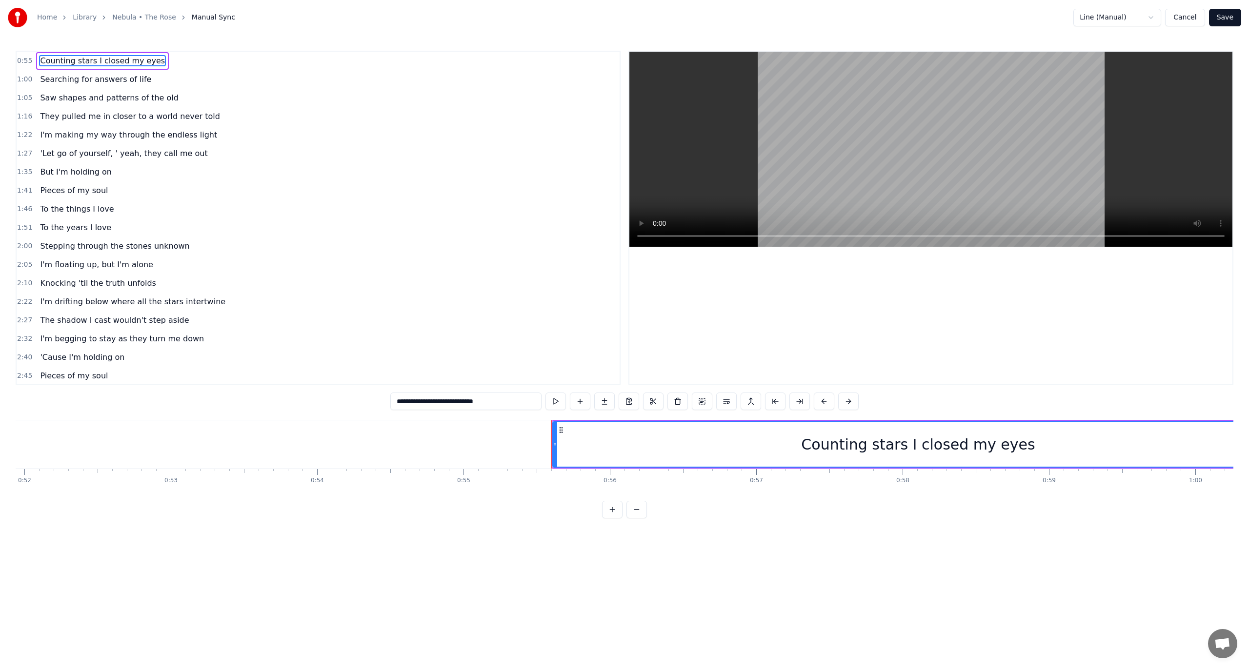
scroll to position [0, 8058]
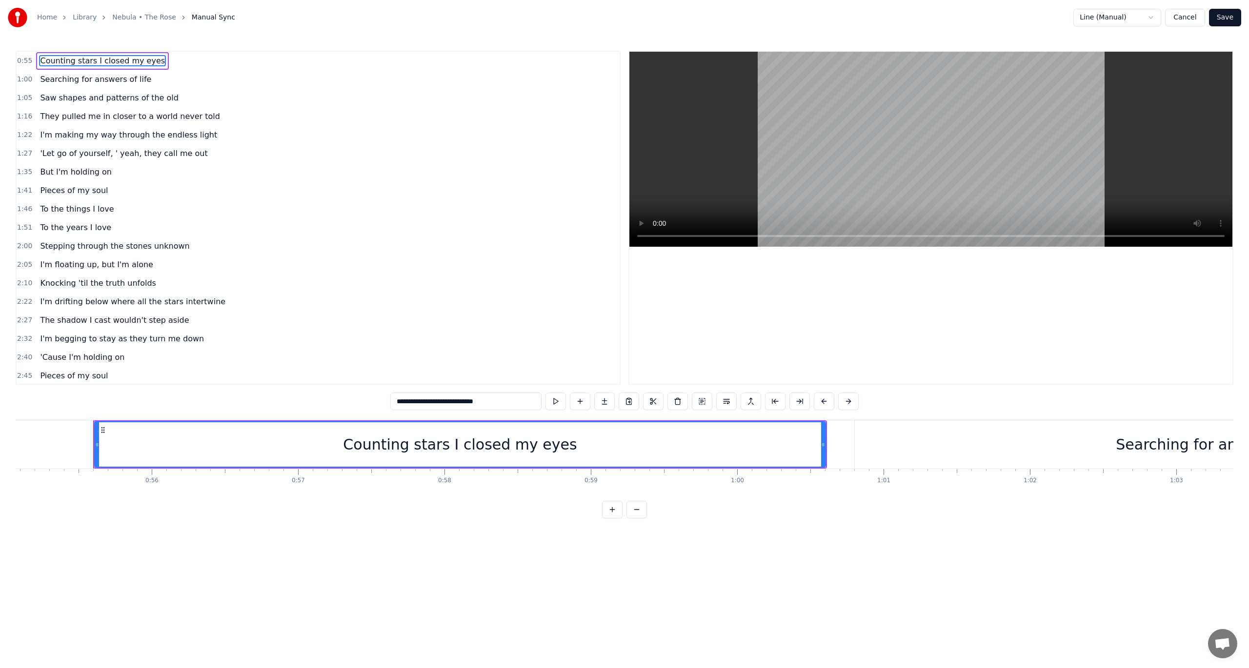
click at [395, 443] on div "Counting stars I closed my eyes" at bounding box center [460, 445] width 234 height 22
click at [479, 443] on div "Counting stars I closed my eyes" at bounding box center [460, 445] width 234 height 22
click at [1144, 20] on html "**********" at bounding box center [624, 267] width 1249 height 534
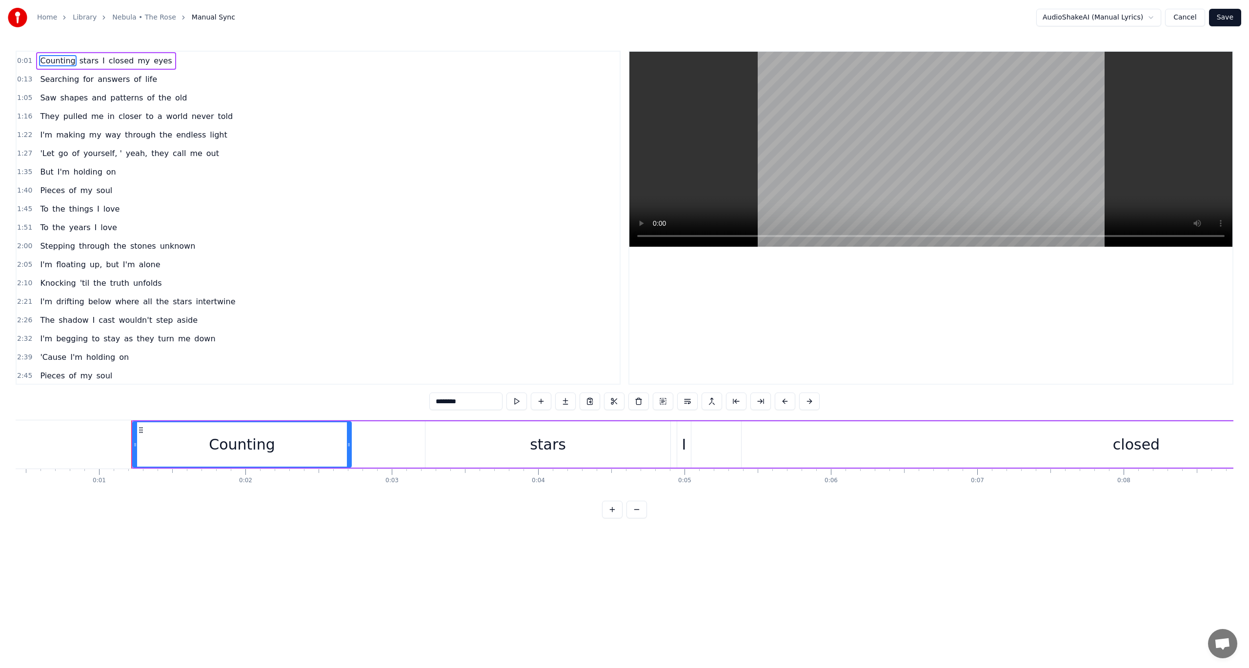
scroll to position [0, 0]
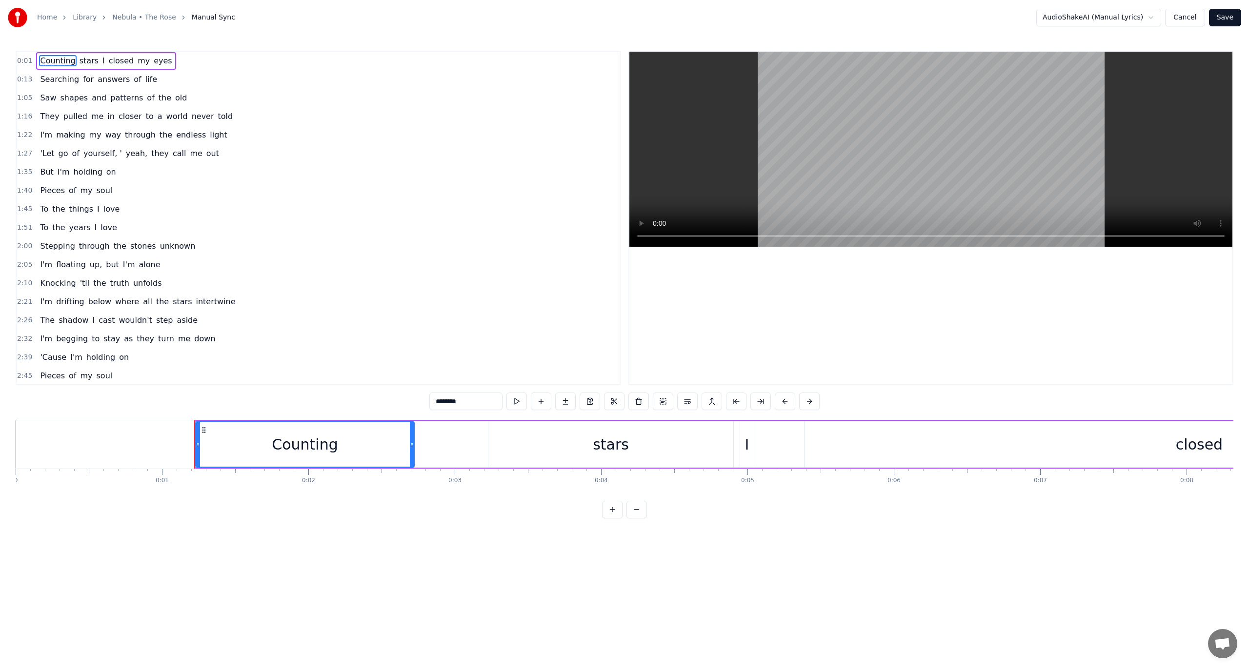
click at [198, 426] on div at bounding box center [198, 444] width 4 height 44
click at [30, 60] on div "0:01 Counting stars I closed my eyes" at bounding box center [318, 61] width 603 height 19
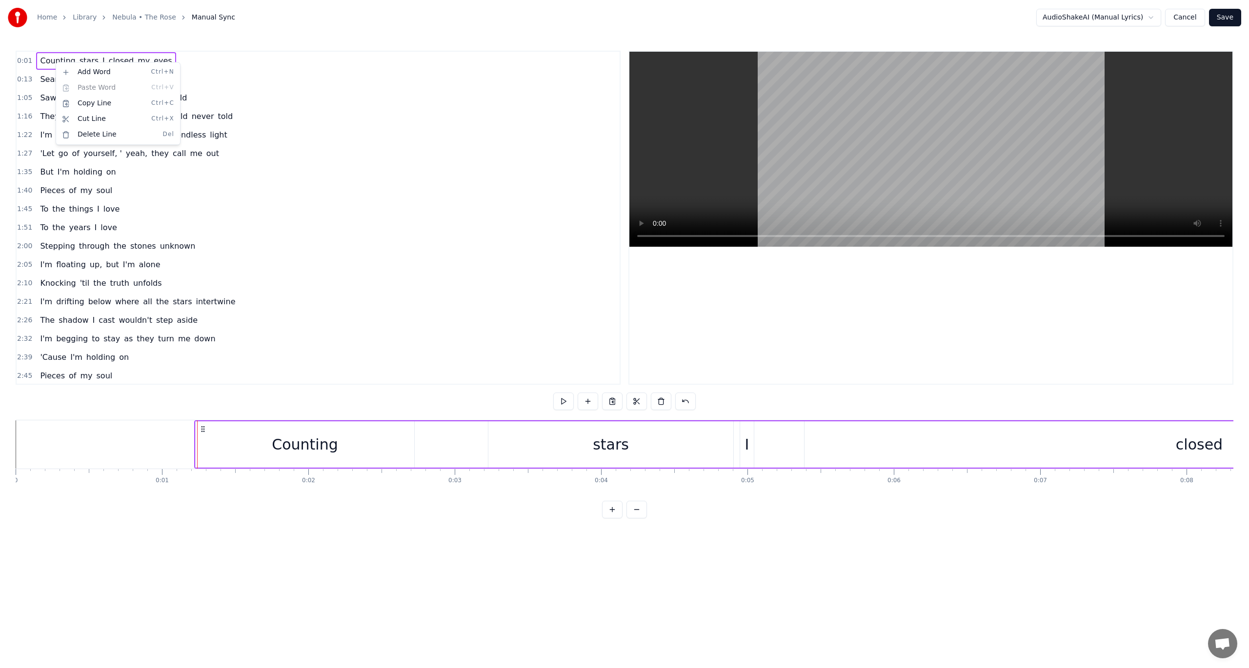
click at [210, 58] on html "Home Library Nebula • The Rose Manual Sync AudioShakeAI (Manual Lyrics) Cancel …" at bounding box center [624, 267] width 1249 height 534
click at [554, 254] on html "Home Library Nebula • The Rose Manual Sync AudioShakeAI (Manual Lyrics) Cancel …" at bounding box center [624, 267] width 1249 height 534
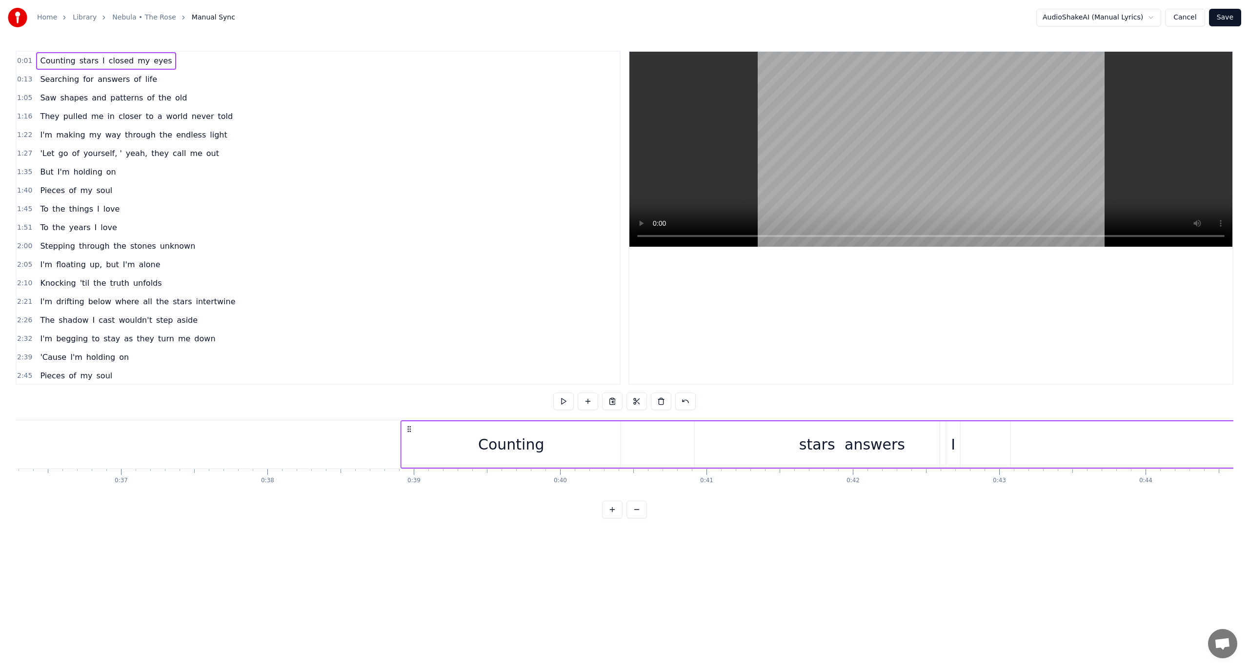
scroll to position [0, 5308]
drag, startPoint x: 201, startPoint y: 427, endPoint x: 296, endPoint y: 402, distance: 97.2
click at [296, 402] on div "0:01 Counting stars I closed my eyes 0:13 Searching for answers of life 1:05 Sa…" at bounding box center [624, 285] width 1217 height 468
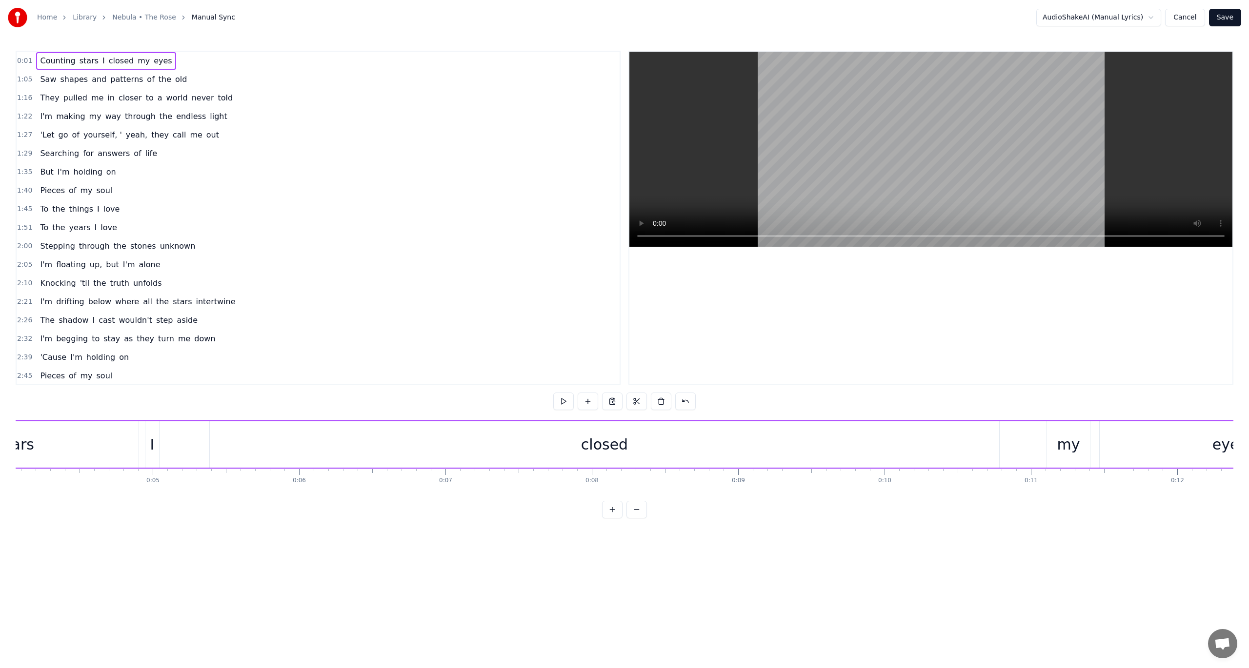
scroll to position [0, 0]
drag, startPoint x: 197, startPoint y: 429, endPoint x: 212, endPoint y: 431, distance: 14.8
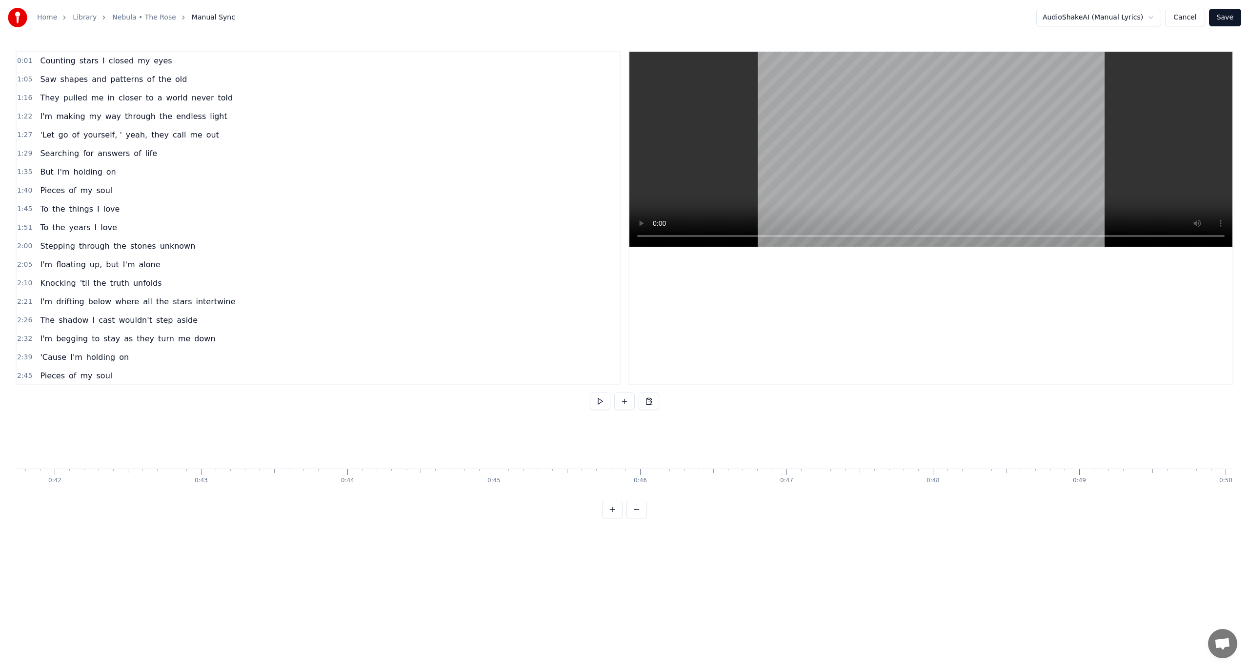
scroll to position [0, 5992]
click at [1077, 17] on html "Home Library Nebula • The Rose Manual Sync AudioShakeAI (Manual Lyrics) Cancel …" at bounding box center [624, 267] width 1249 height 534
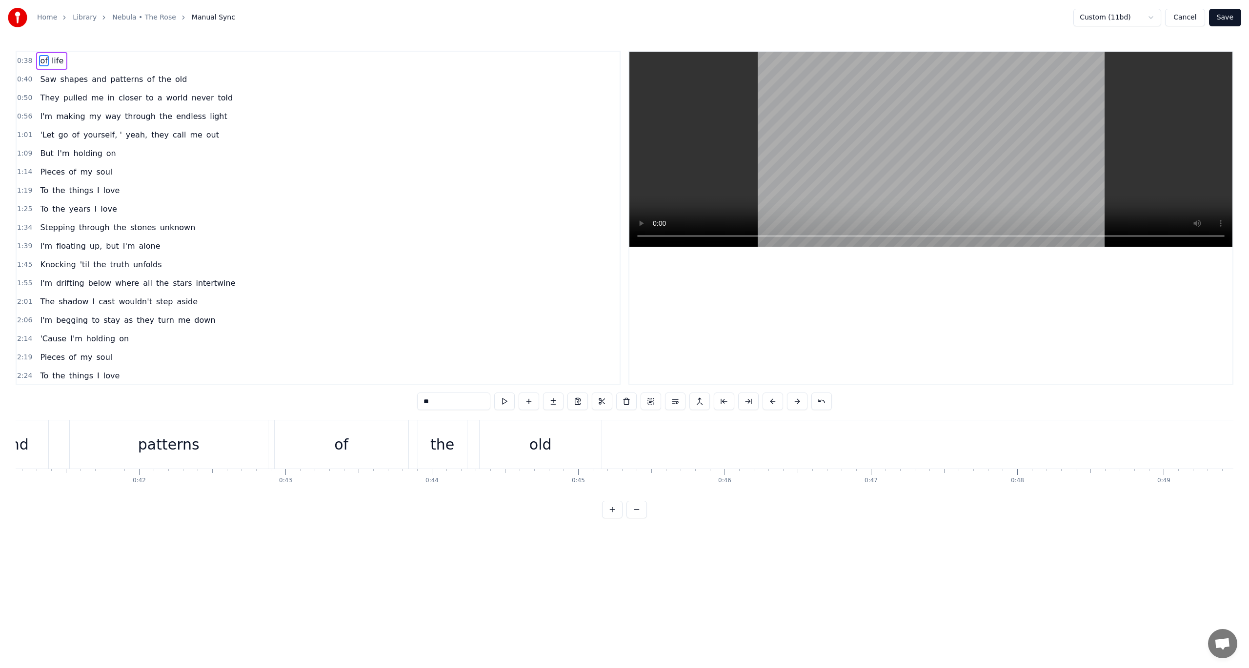
scroll to position [0, 6013]
click at [20, 59] on span "0:38" at bounding box center [24, 61] width 15 height 10
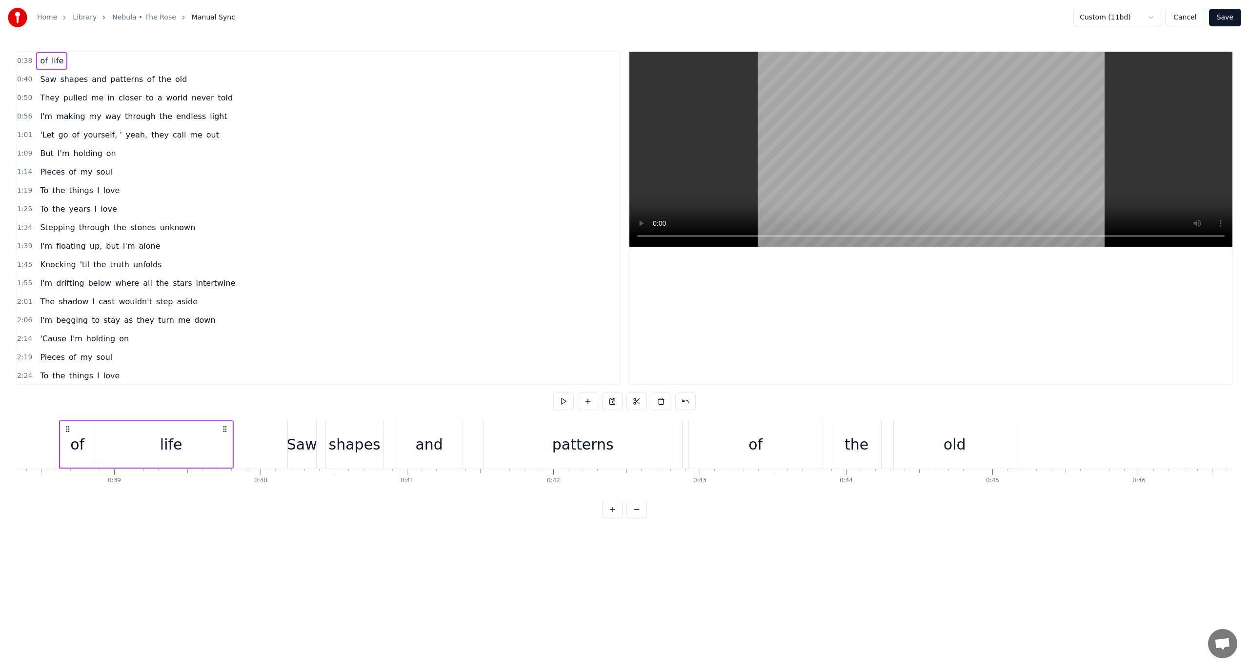
scroll to position [0, 5602]
click at [30, 67] on div "Add Word Ctrl+N" at bounding box center [83, 69] width 120 height 16
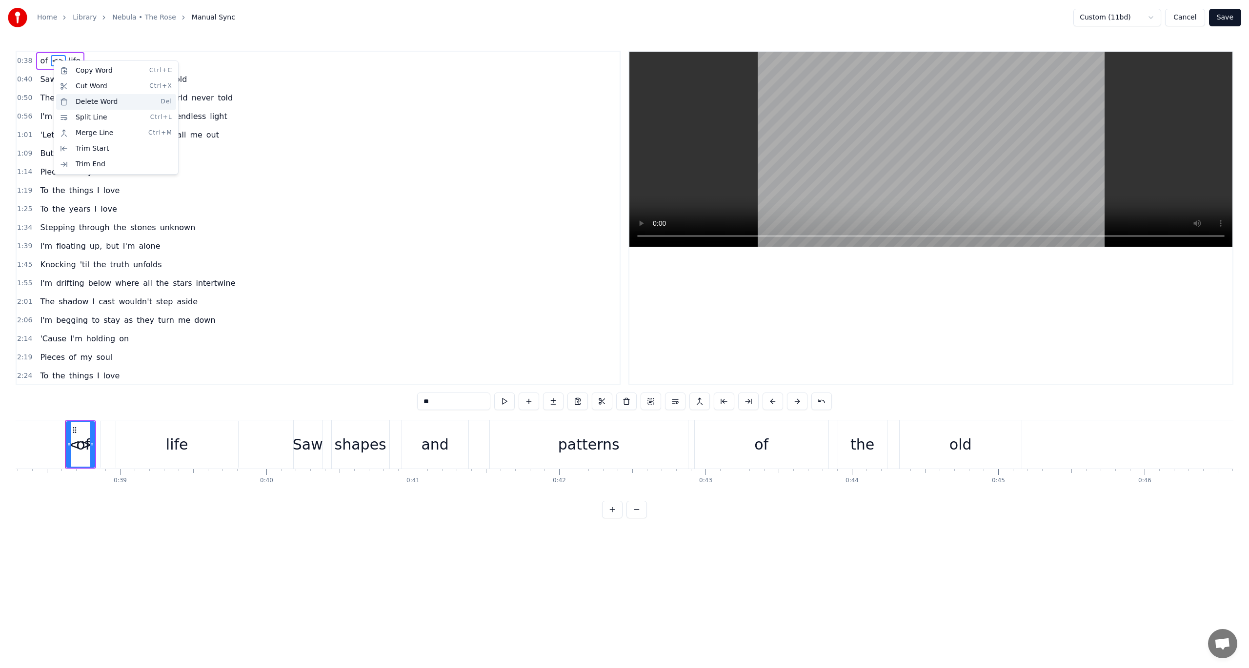
click at [86, 100] on div "Delete Word Del" at bounding box center [116, 102] width 120 height 16
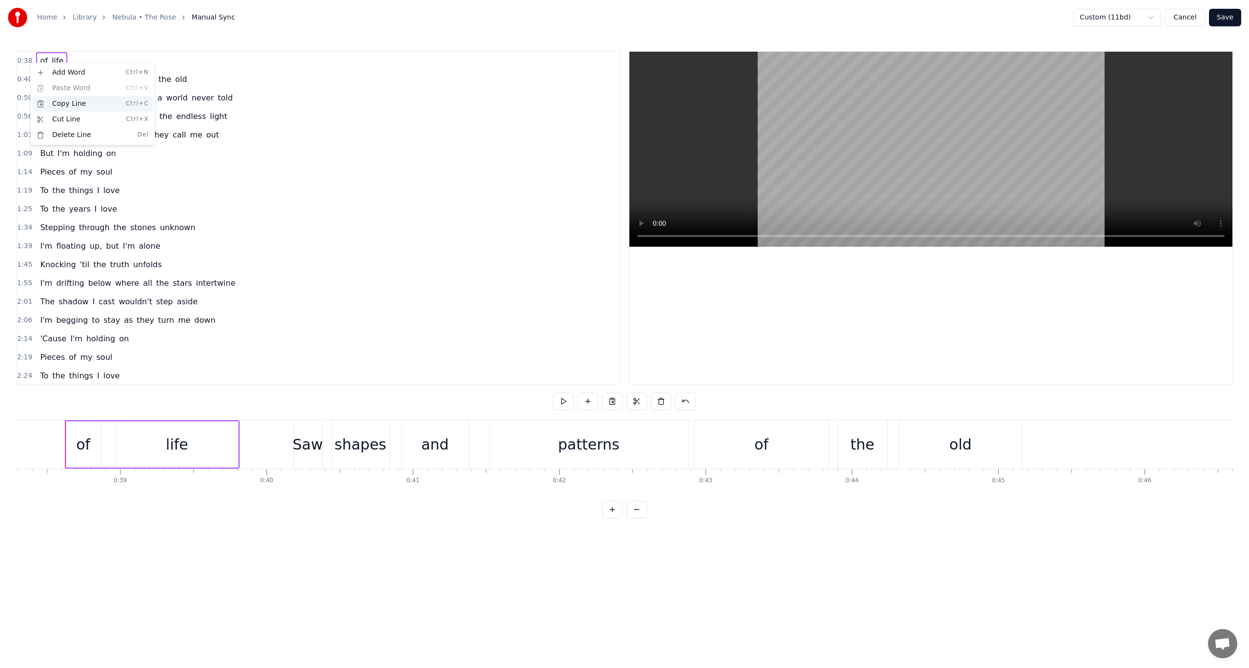
click at [82, 109] on div "Copy Line Ctrl+C" at bounding box center [93, 104] width 120 height 16
click at [36, 58] on html "Home Library Nebula • The Rose Manual Sync Custom (11bd) Cancel Save 0:38 of li…" at bounding box center [624, 267] width 1249 height 534
click at [20, 58] on html "Home Library Nebula • The Rose Manual Sync Custom (11bd) Cancel Save 0:38 of li…" at bounding box center [624, 267] width 1249 height 534
click at [20, 58] on span "0:38" at bounding box center [24, 61] width 15 height 10
click at [25, 64] on span "0:38" at bounding box center [24, 61] width 15 height 10
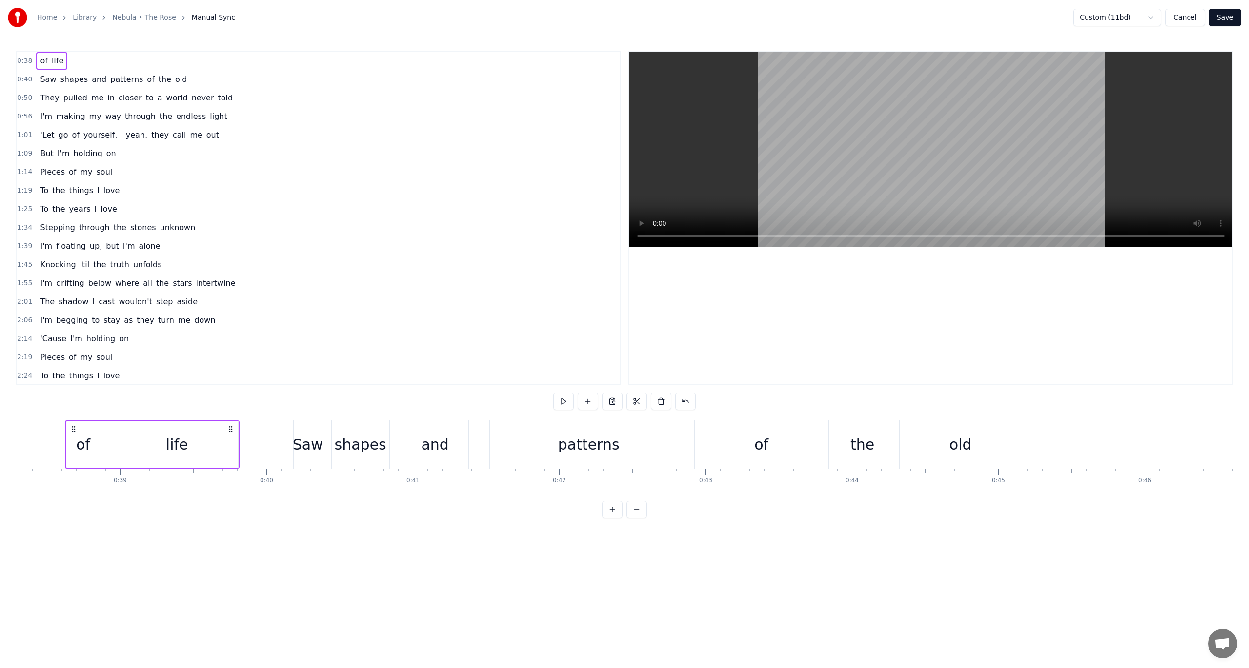
click at [21, 87] on div "0:40 Saw shapes and patterns of the old" at bounding box center [318, 79] width 603 height 19
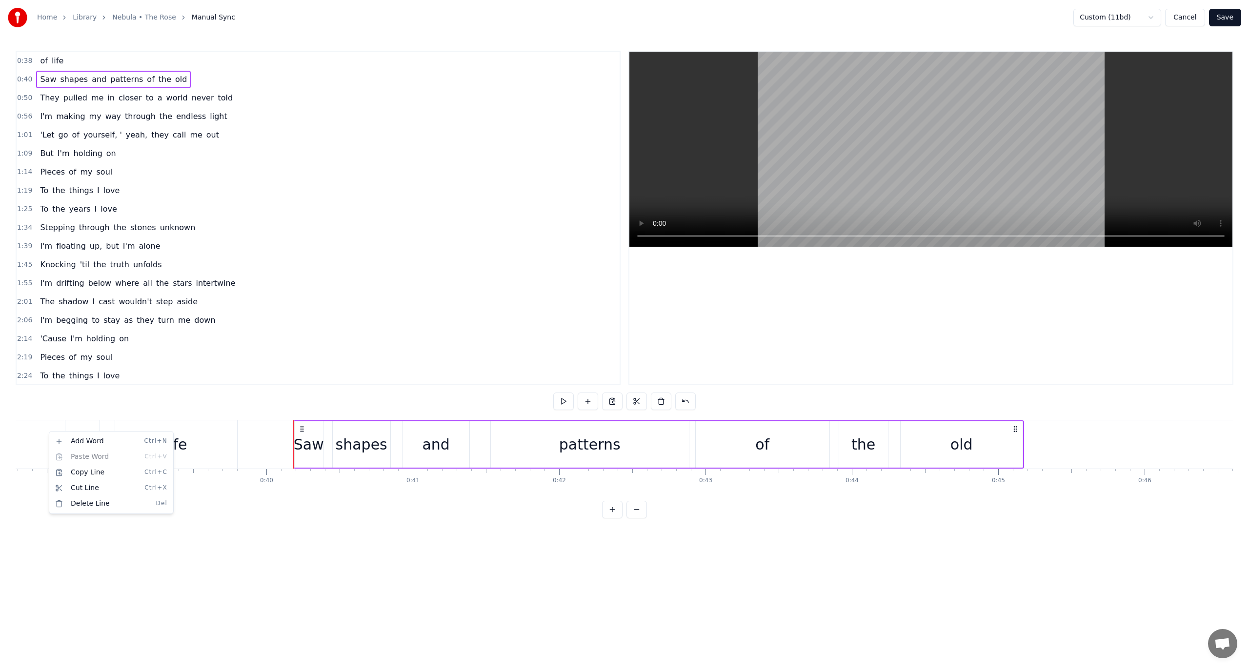
click at [198, 382] on html "Home Library Nebula • The Rose Manual Sync Custom (11bd) Cancel Save 0:38 of li…" at bounding box center [624, 267] width 1249 height 534
click at [139, 484] on div "Copy Line Ctrl+C" at bounding box center [152, 484] width 120 height 16
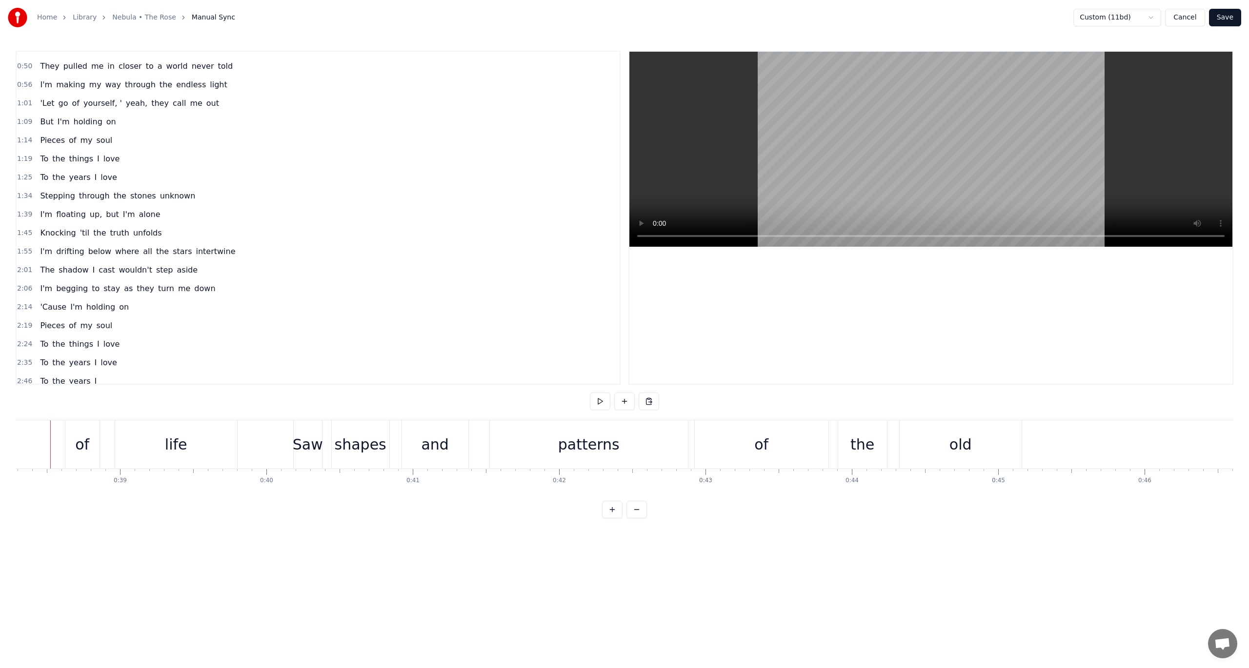
scroll to position [0, 5588]
click at [64, 438] on div "New Line Ctrl+N" at bounding box center [113, 439] width 120 height 16
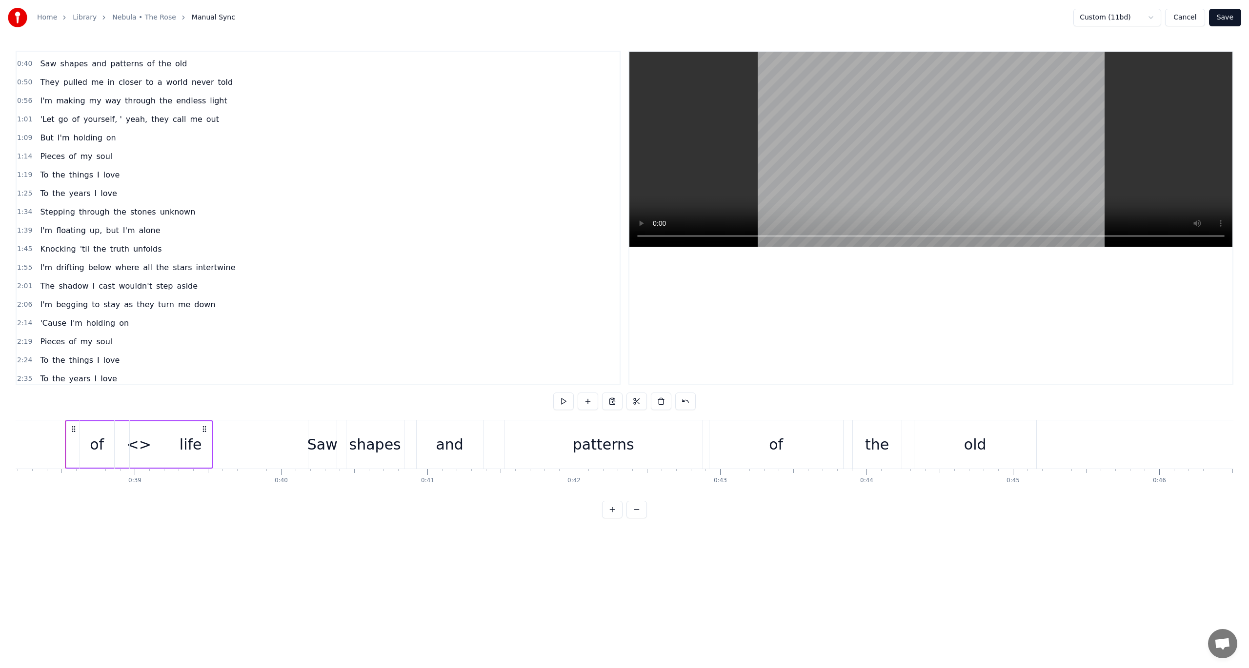
scroll to position [0, 0]
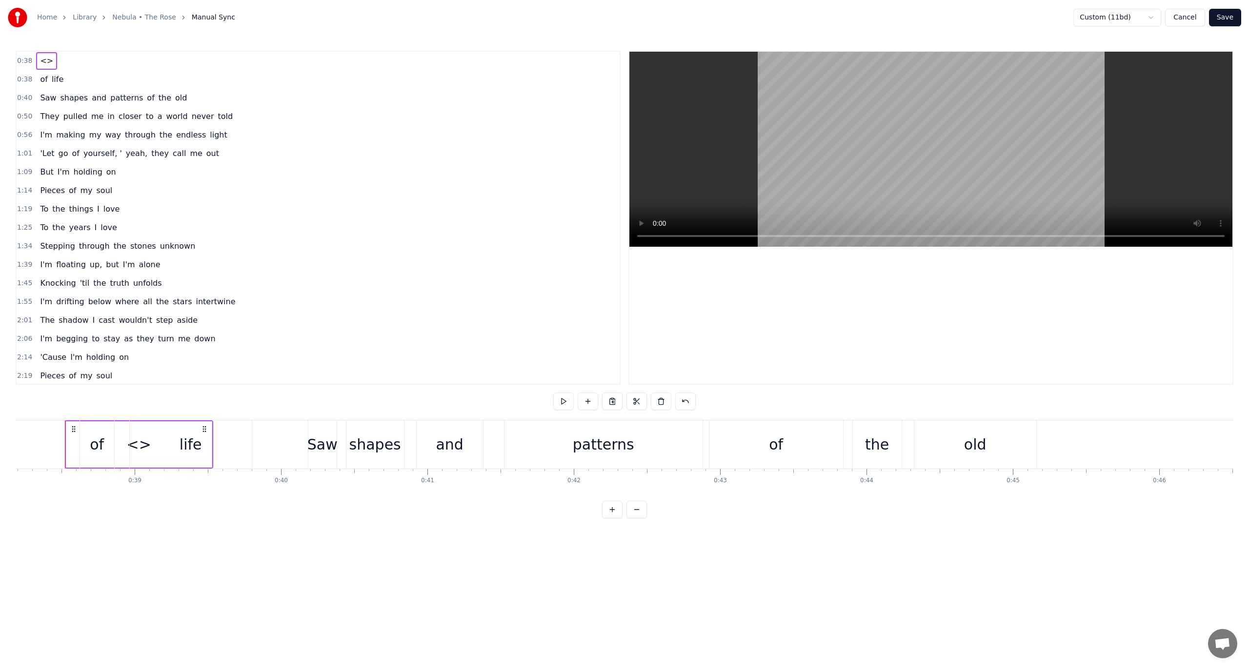
click at [41, 60] on span "<>" at bounding box center [46, 60] width 15 height 11
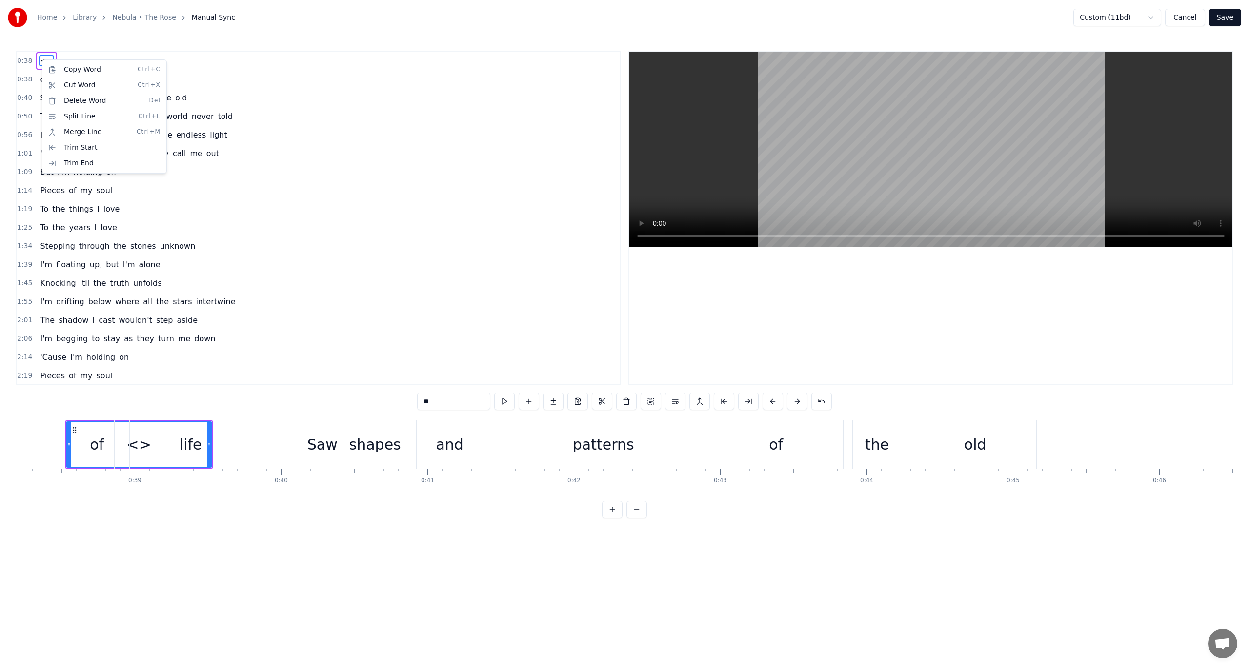
click at [133, 438] on html "Home Library Nebula • The Rose Manual Sync Custom (11bd) Cancel Save 0:38 <> 0:…" at bounding box center [624, 267] width 1249 height 534
click at [41, 60] on span "<>" at bounding box center [46, 60] width 15 height 11
click at [41, 58] on html "Home Library Nebula • The Rose Manual Sync Custom (11bd) Cancel Save 0:38 <> 0:…" at bounding box center [624, 267] width 1249 height 534
click at [39, 60] on html "Home Library Nebula • The Rose Manual Sync Custom (11bd) Cancel Save 0:38 <> 0:…" at bounding box center [624, 267] width 1249 height 534
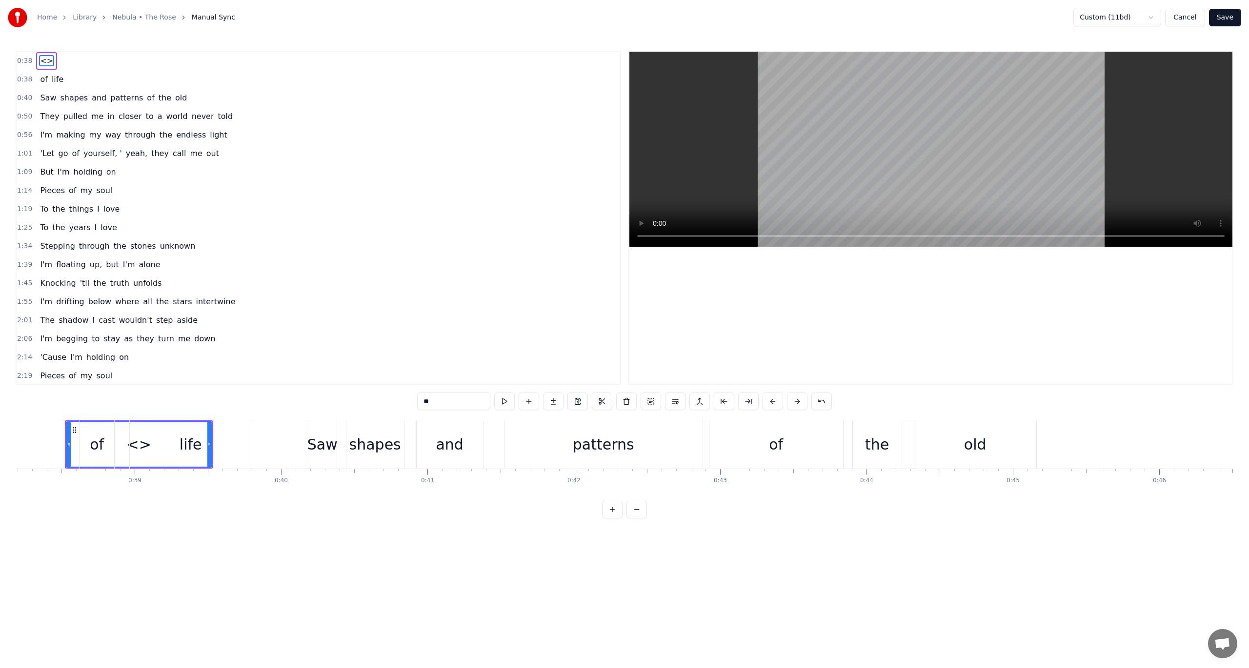
click at [43, 62] on span "<>" at bounding box center [46, 60] width 15 height 11
click at [135, 441] on html "Home Library Nebula • The Rose Manual Sync Custom (11bd) Cancel Save 0:38 <> 0:…" at bounding box center [624, 267] width 1249 height 534
click at [214, 456] on div "life" at bounding box center [191, 444] width 122 height 48
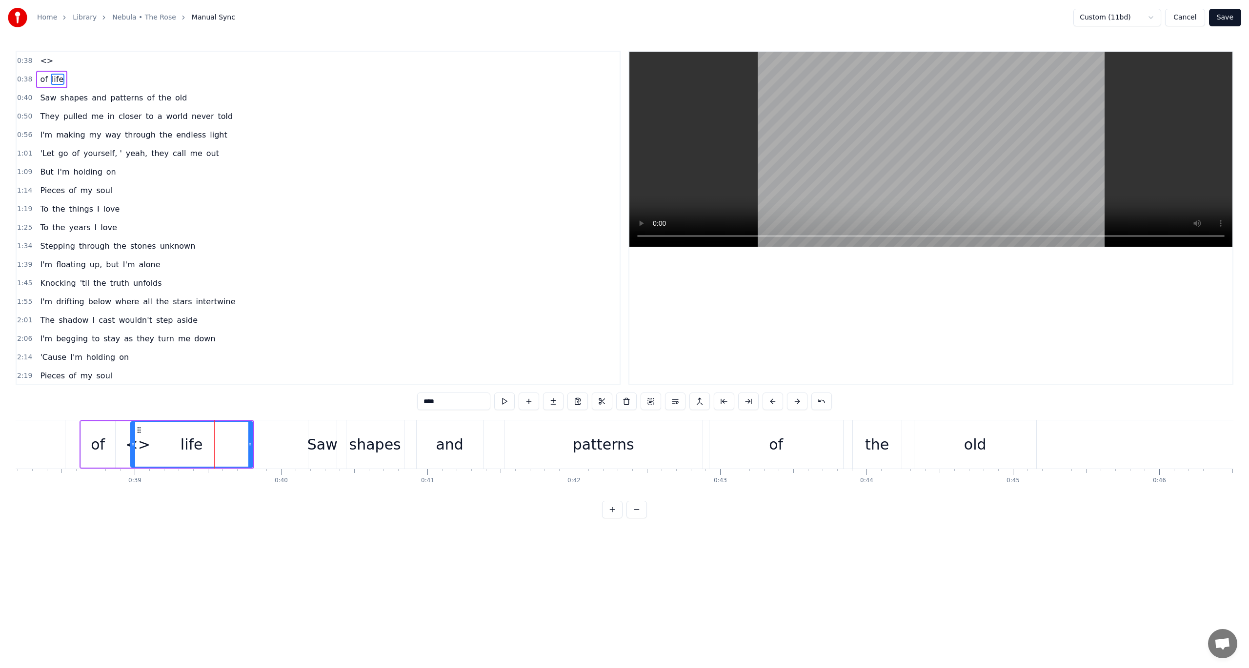
click at [108, 437] on div "of" at bounding box center [98, 444] width 34 height 46
click at [140, 444] on div "life" at bounding box center [192, 444] width 122 height 46
type input "****"
click at [133, 447] on icon at bounding box center [133, 445] width 4 height 8
click at [205, 449] on div "life" at bounding box center [191, 444] width 121 height 44
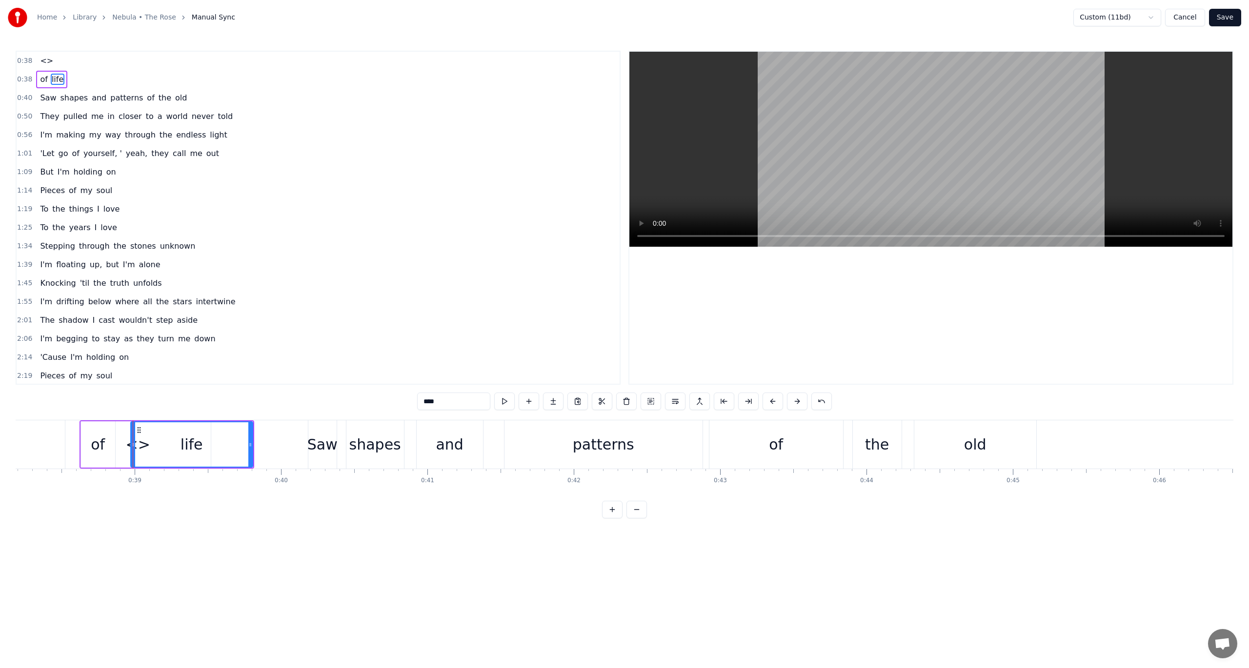
click at [205, 449] on div "life" at bounding box center [191, 444] width 121 height 44
click at [196, 447] on div "life" at bounding box center [191, 445] width 22 height 22
click at [190, 446] on div "life" at bounding box center [191, 445] width 22 height 22
click at [145, 437] on div "life" at bounding box center [191, 444] width 121 height 44
click at [136, 431] on div "life" at bounding box center [191, 444] width 121 height 44
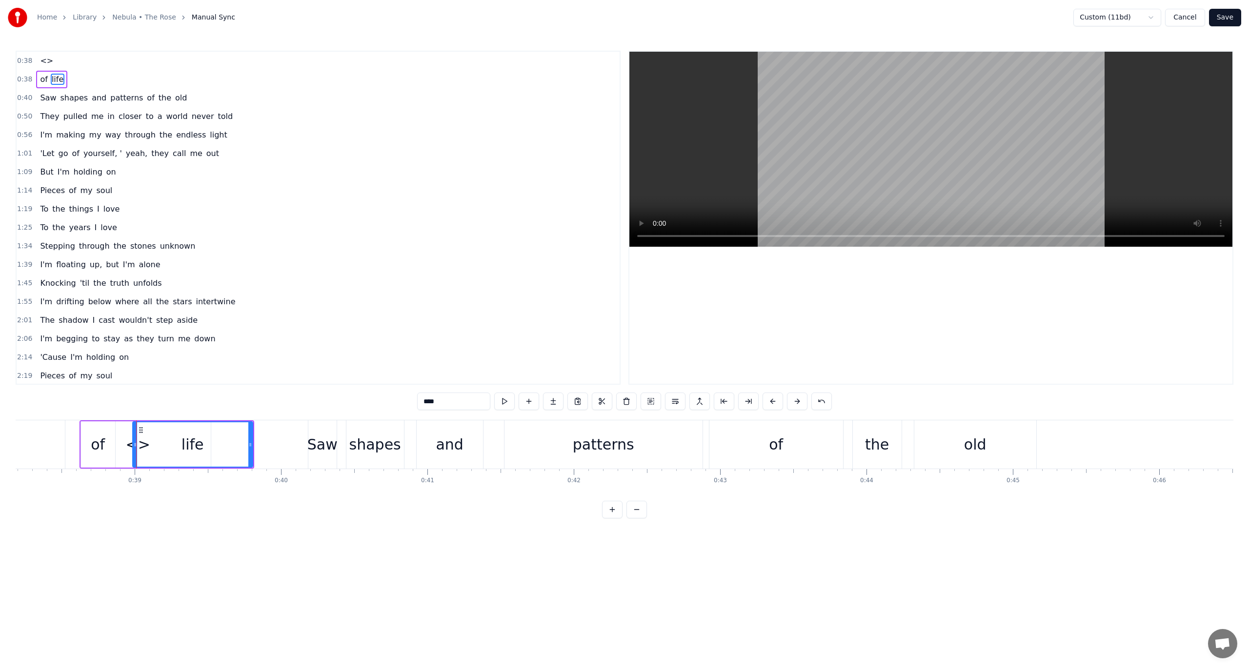
click at [139, 430] on icon at bounding box center [141, 430] width 8 height 8
click at [139, 430] on circle at bounding box center [139, 430] width 0 height 0
click at [53, 77] on html "Home Library Nebula • The Rose Manual Sync Custom (11bd) Cancel Save 0:38 <> 0:…" at bounding box center [624, 267] width 1249 height 534
click at [53, 77] on span "life" at bounding box center [58, 79] width 14 height 11
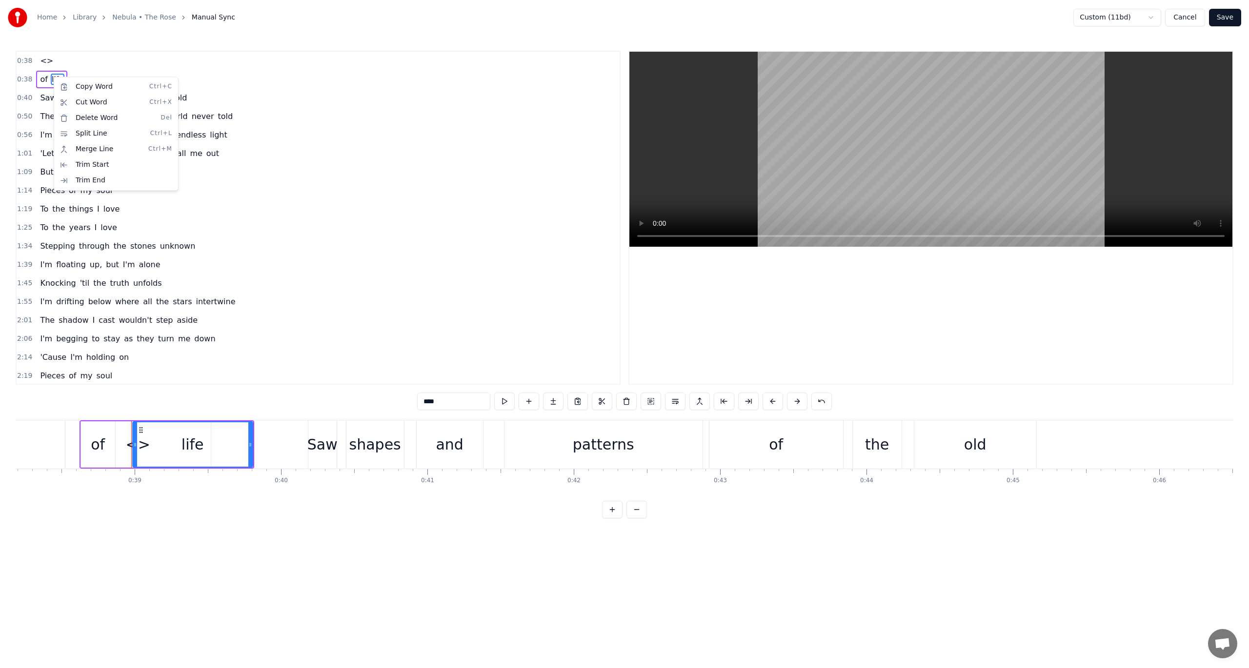
click at [1186, 11] on html "Home Library Nebula • The Rose Manual Sync Custom (11bd) Cancel Save 0:38 <> 0:…" at bounding box center [624, 267] width 1249 height 534
click at [1185, 19] on button "Cancel" at bounding box center [1185, 18] width 40 height 18
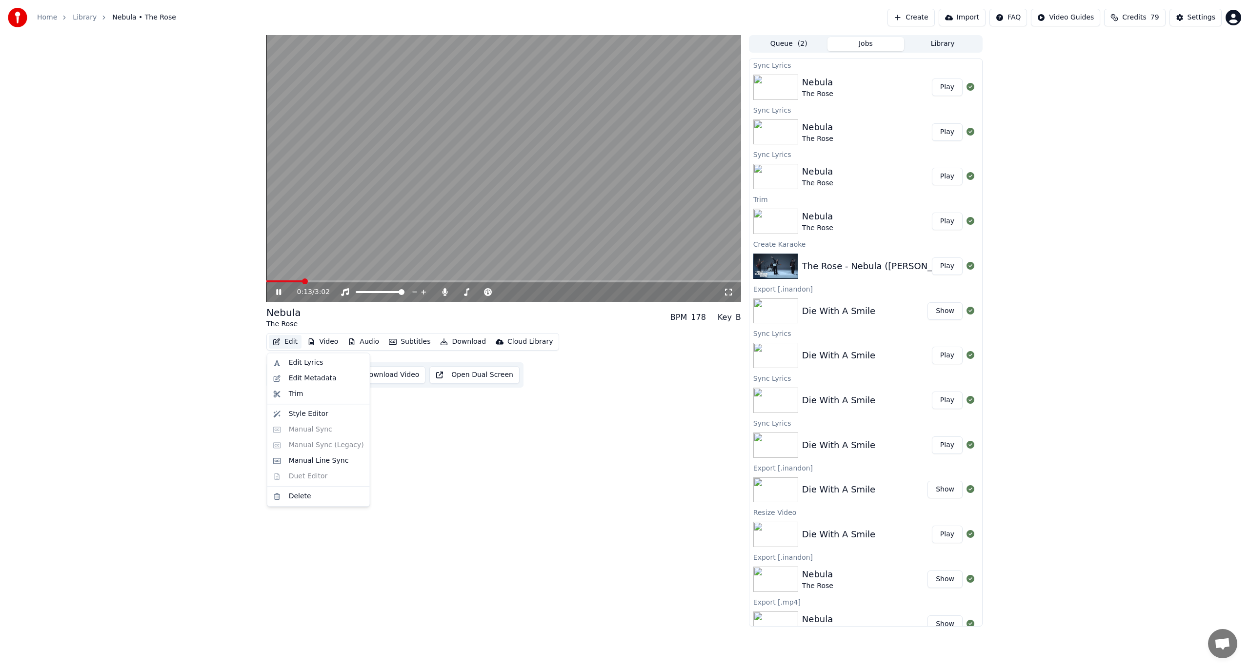
click at [286, 341] on button "Edit" at bounding box center [285, 342] width 33 height 14
click at [289, 356] on div "Edit Lyrics" at bounding box center [318, 363] width 99 height 16
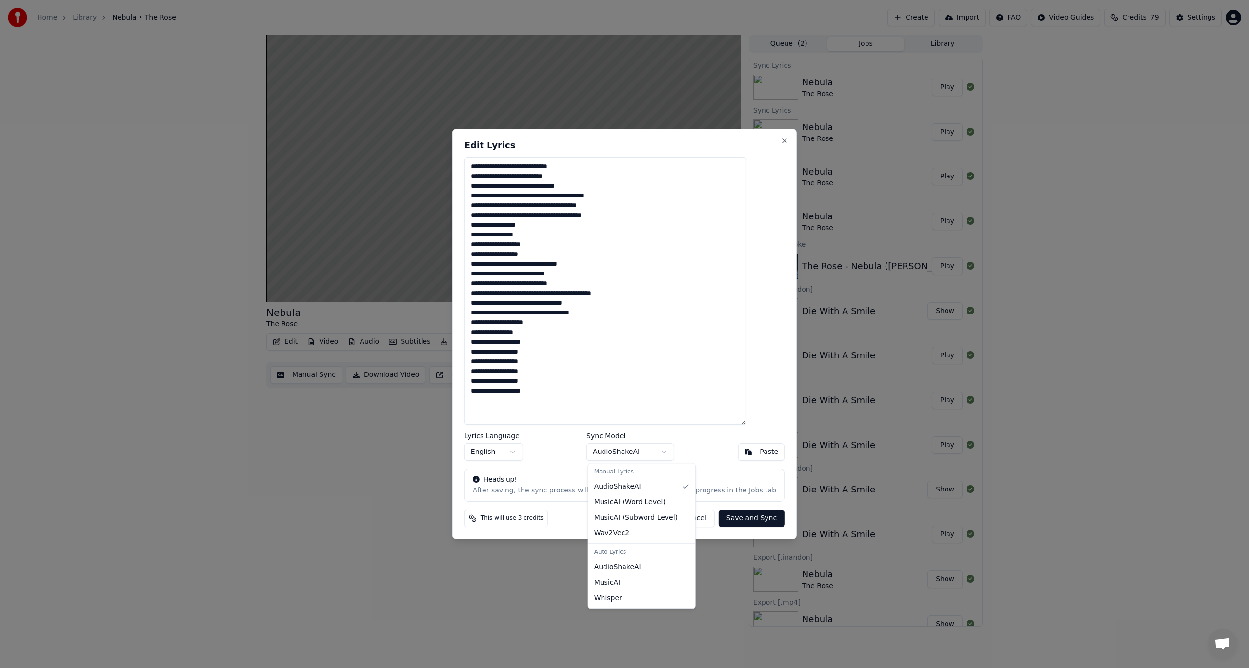
click at [639, 454] on body "Home Library Nebula • The Rose Create Import FAQ Video Guides Credits 79 Settin…" at bounding box center [624, 334] width 1249 height 668
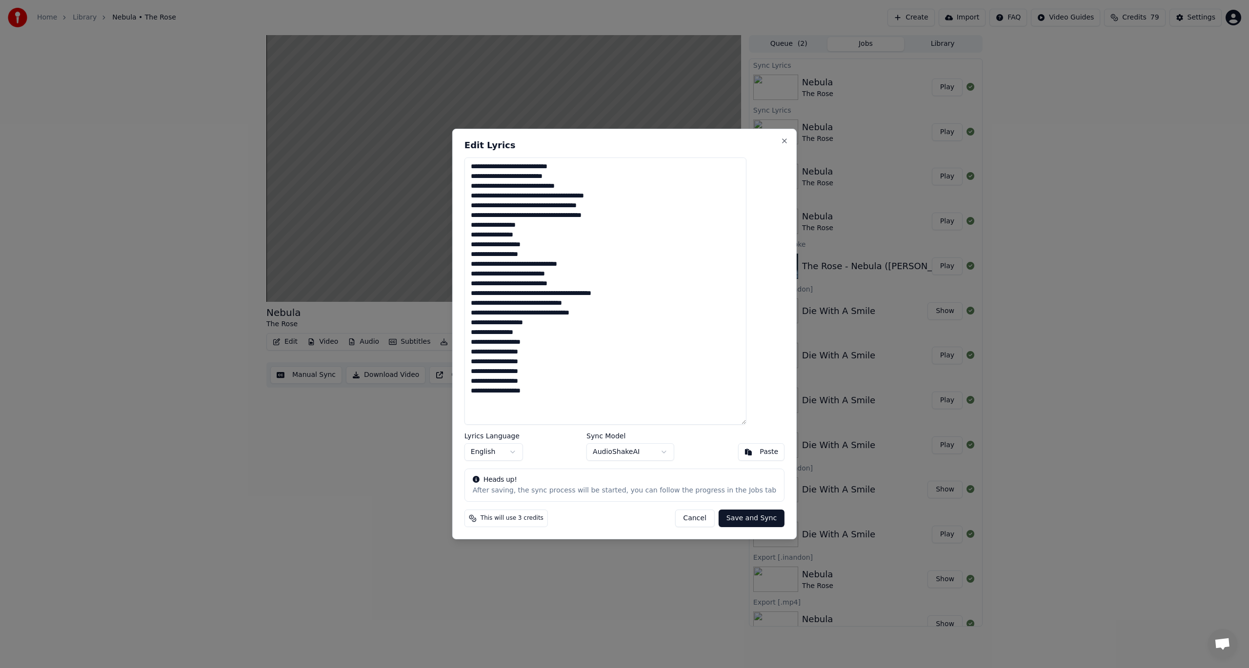
click at [639, 454] on body "Home Library Nebula • The Rose Create Import FAQ Video Guides Credits 79 Settin…" at bounding box center [624, 334] width 1249 height 668
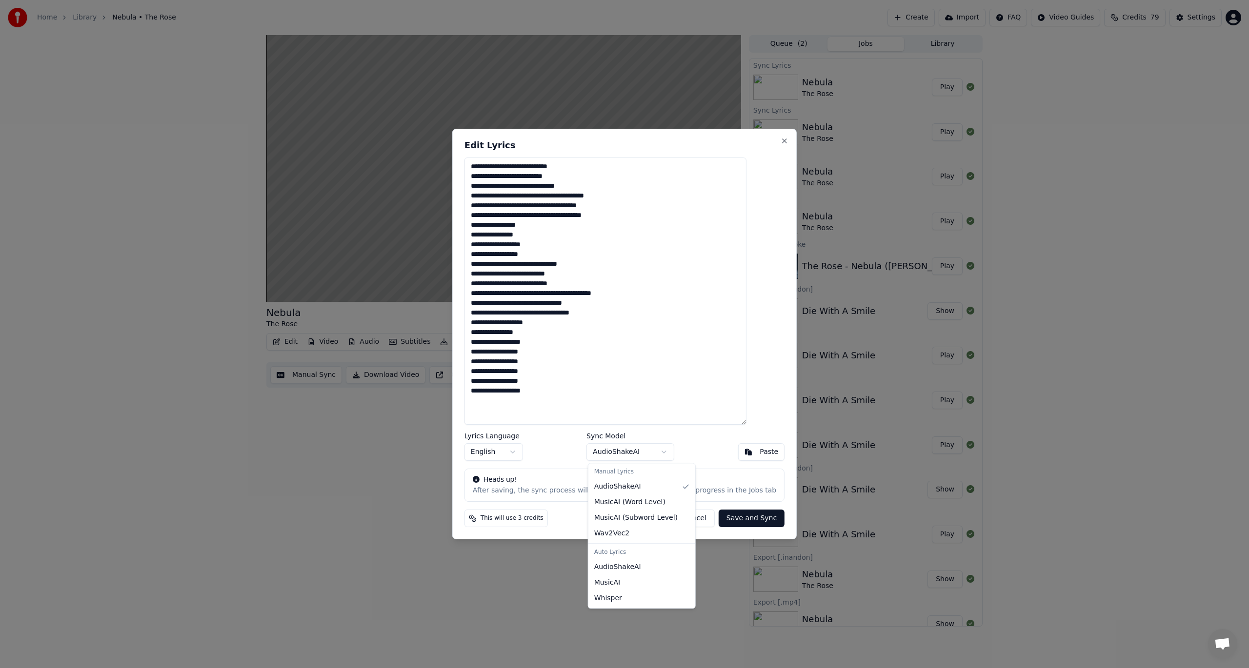
click at [639, 454] on body "Home Library Nebula • The Rose Create Import FAQ Video Guides Credits 79 Settin…" at bounding box center [624, 334] width 1249 height 668
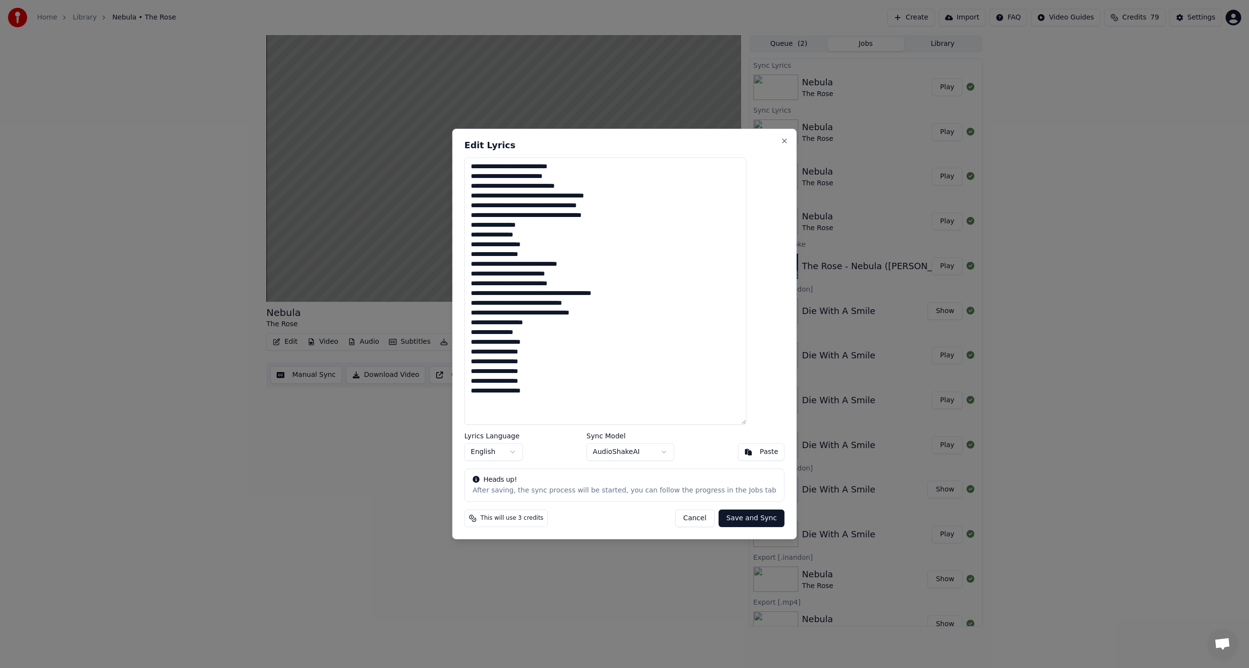
click at [639, 454] on body "Home Library Nebula • The Rose Create Import FAQ Video Guides Credits 79 Settin…" at bounding box center [624, 334] width 1249 height 668
click at [675, 516] on button "Cancel" at bounding box center [695, 519] width 40 height 18
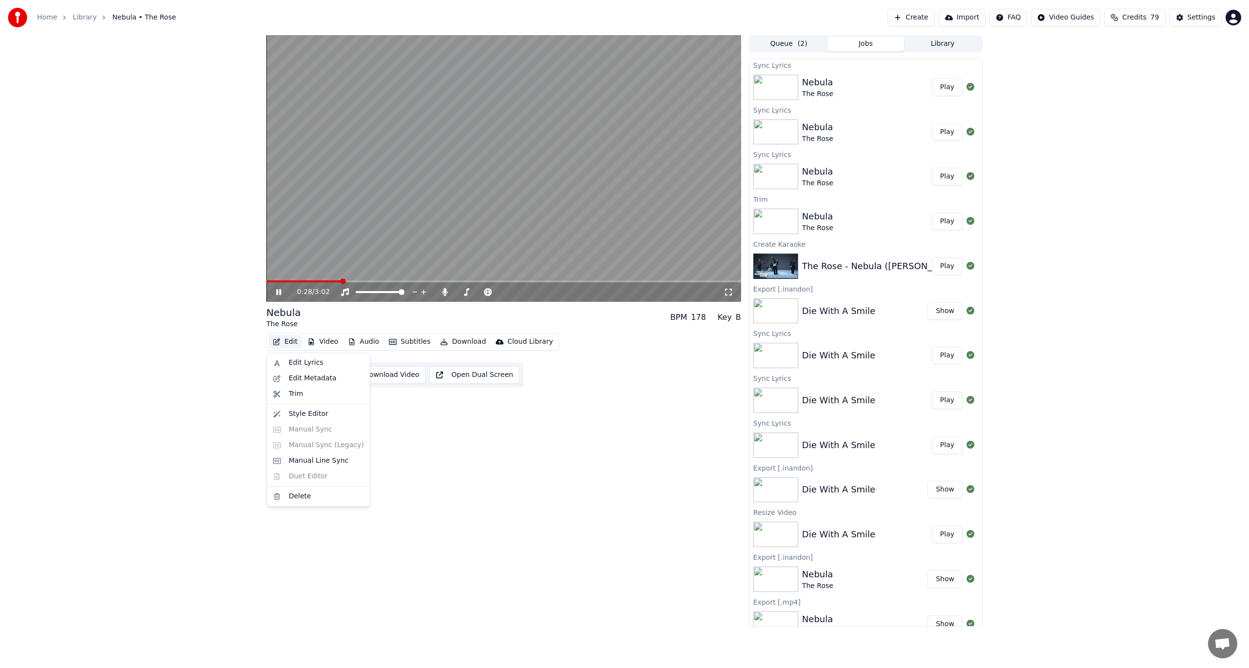
click at [292, 346] on button "Edit" at bounding box center [285, 342] width 33 height 14
click at [558, 435] on div "0:33 / 3:02 Nebula The Rose BPM 178 Key B Edit Video Audio Subtitles Download C…" at bounding box center [503, 331] width 475 height 592
click at [333, 178] on video at bounding box center [503, 168] width 475 height 267
click at [290, 339] on button "Edit" at bounding box center [285, 342] width 33 height 14
click at [418, 422] on div "0:34 / 3:02 Nebula The Rose BPM 178 Key B Edit Video Audio Subtitles Download C…" at bounding box center [503, 331] width 475 height 592
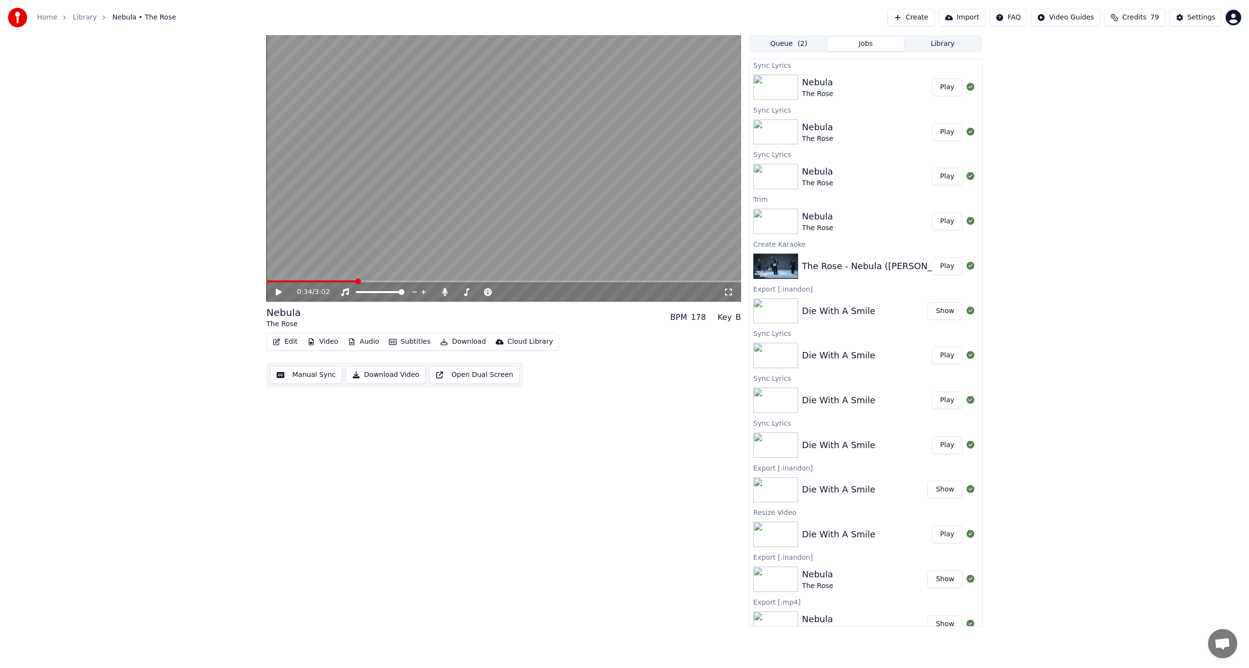
click at [301, 371] on button "Manual Sync" at bounding box center [306, 375] width 72 height 18
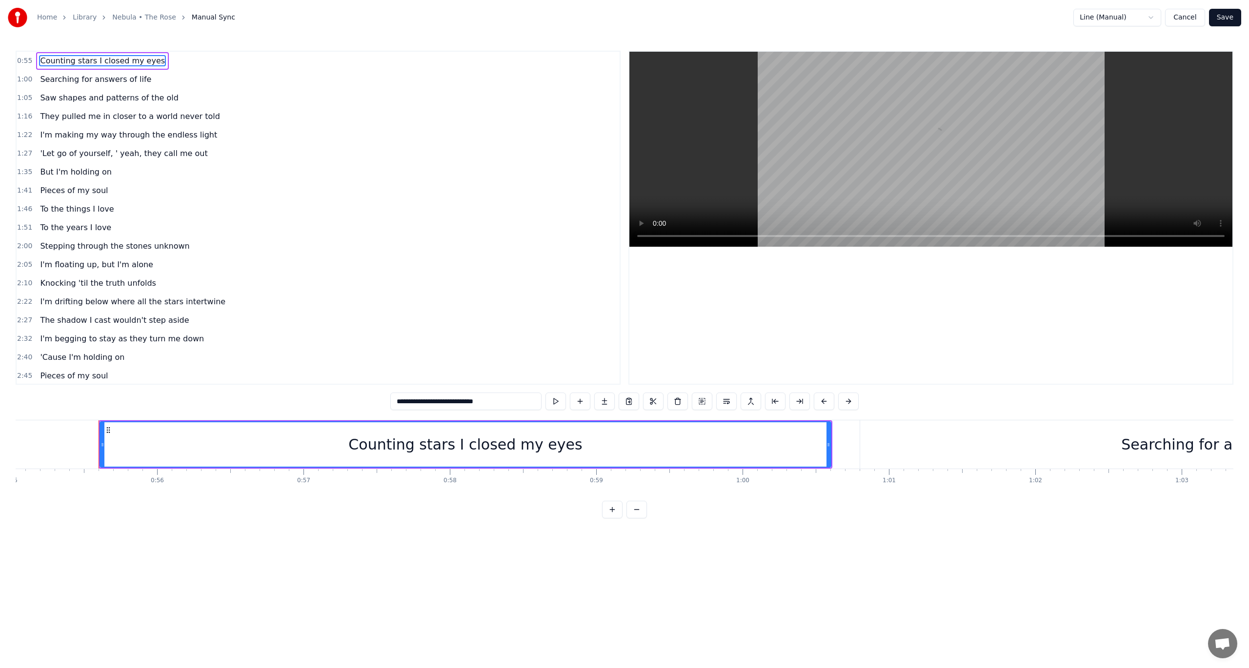
scroll to position [0, 8087]
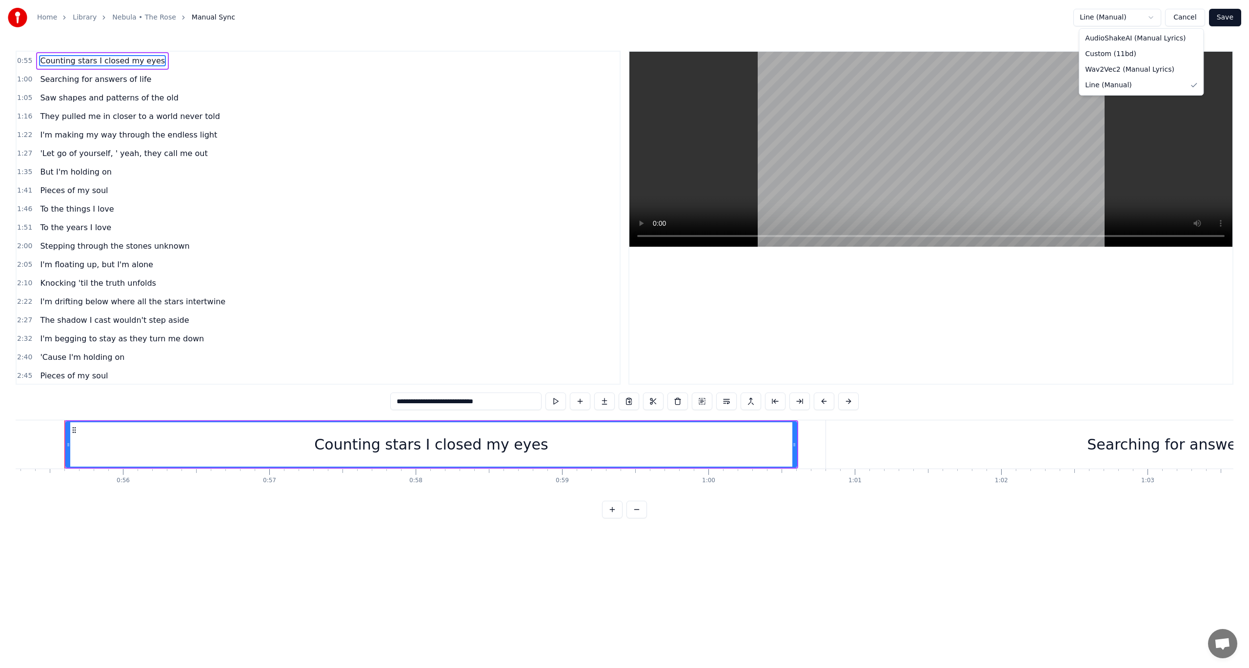
click at [1134, 19] on html "**********" at bounding box center [624, 267] width 1249 height 534
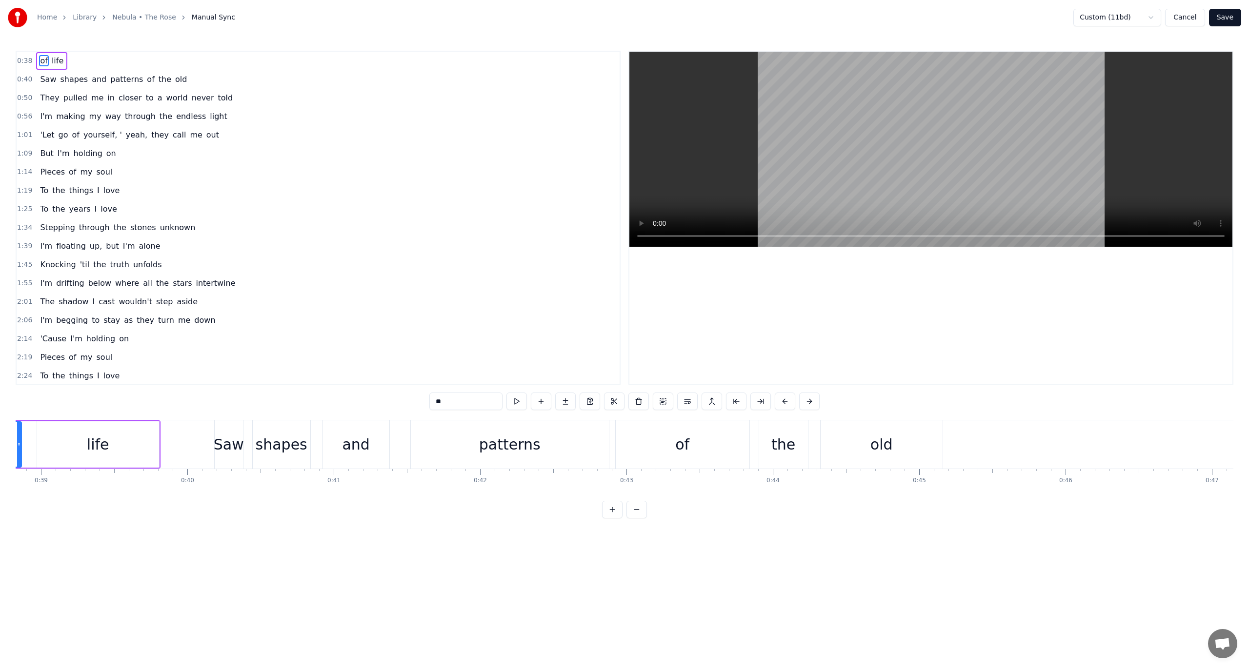
scroll to position [0, 5602]
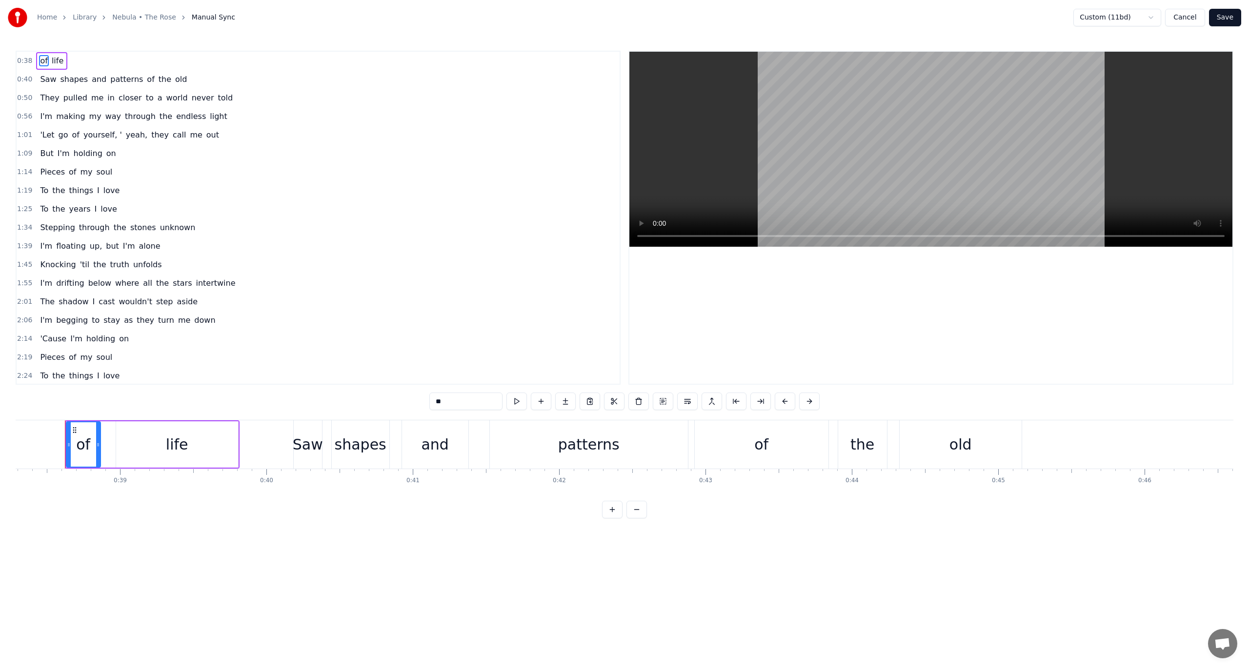
drag, startPoint x: 475, startPoint y: 401, endPoint x: 458, endPoint y: 399, distance: 16.7
click at [458, 399] on input "**" at bounding box center [465, 402] width 73 height 18
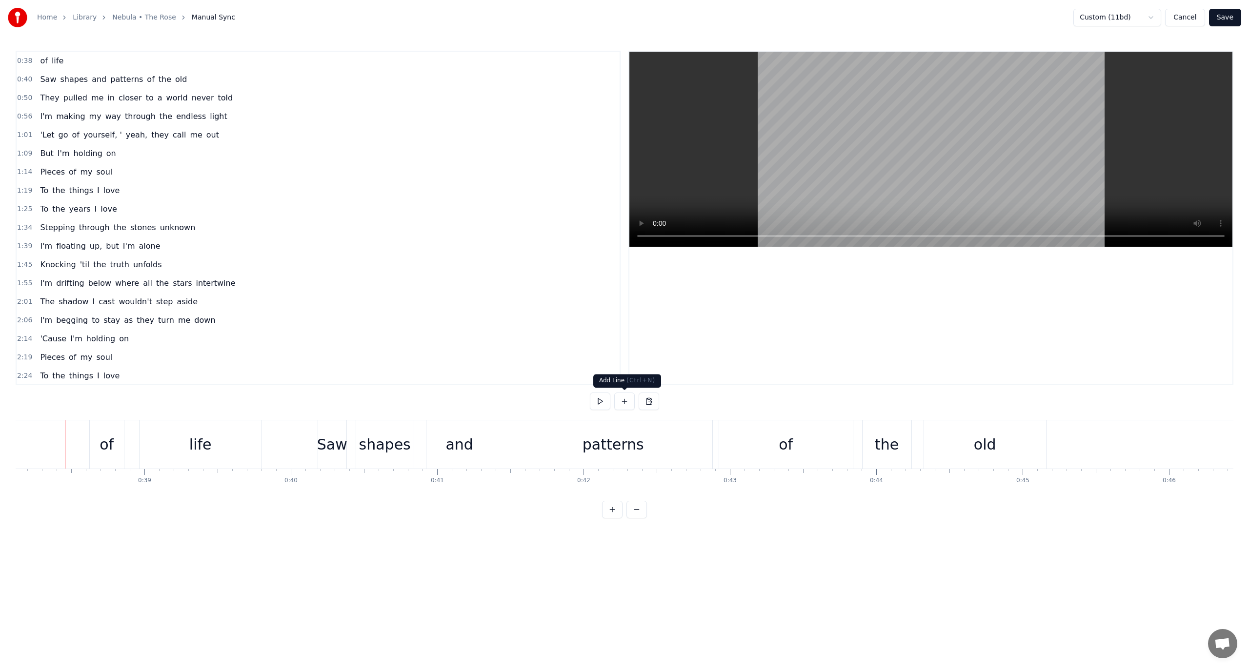
click at [621, 404] on button at bounding box center [624, 402] width 20 height 18
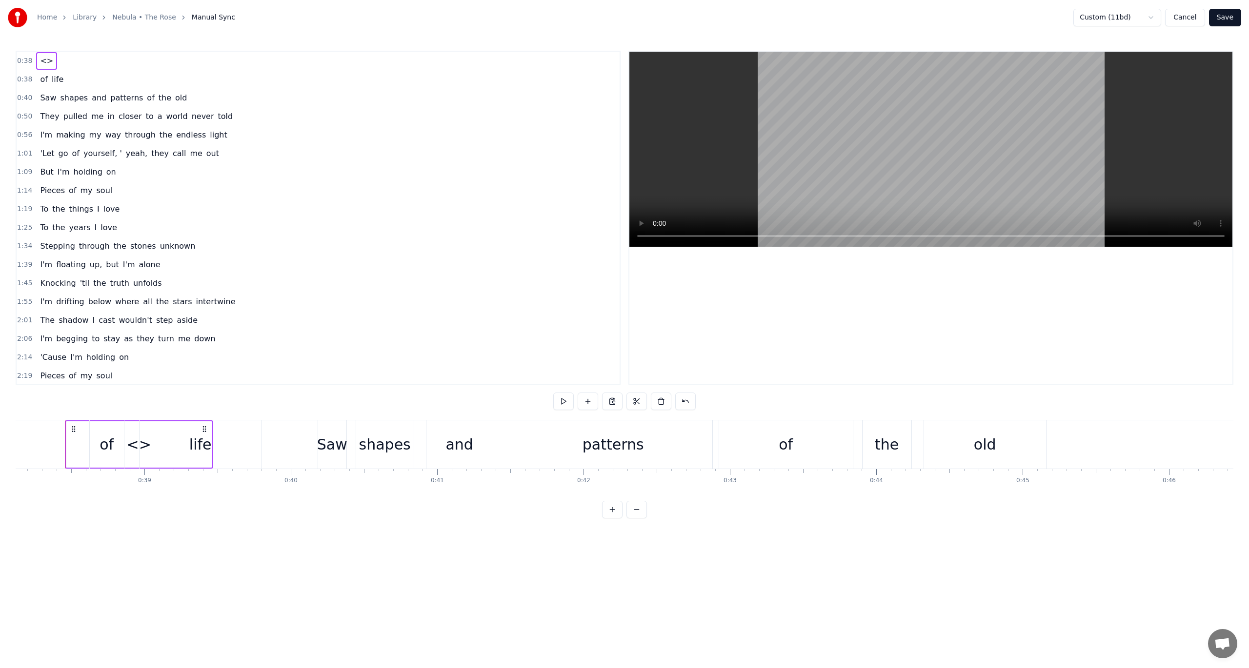
click at [41, 59] on span "<>" at bounding box center [46, 60] width 15 height 11
drag, startPoint x: 452, startPoint y: 399, endPoint x: 313, endPoint y: 381, distance: 140.2
click at [313, 381] on div "0:38 <> 0:38 of life 0:40 Saw shapes and patterns of the old 0:50 They pulled m…" at bounding box center [624, 285] width 1217 height 468
type input "********"
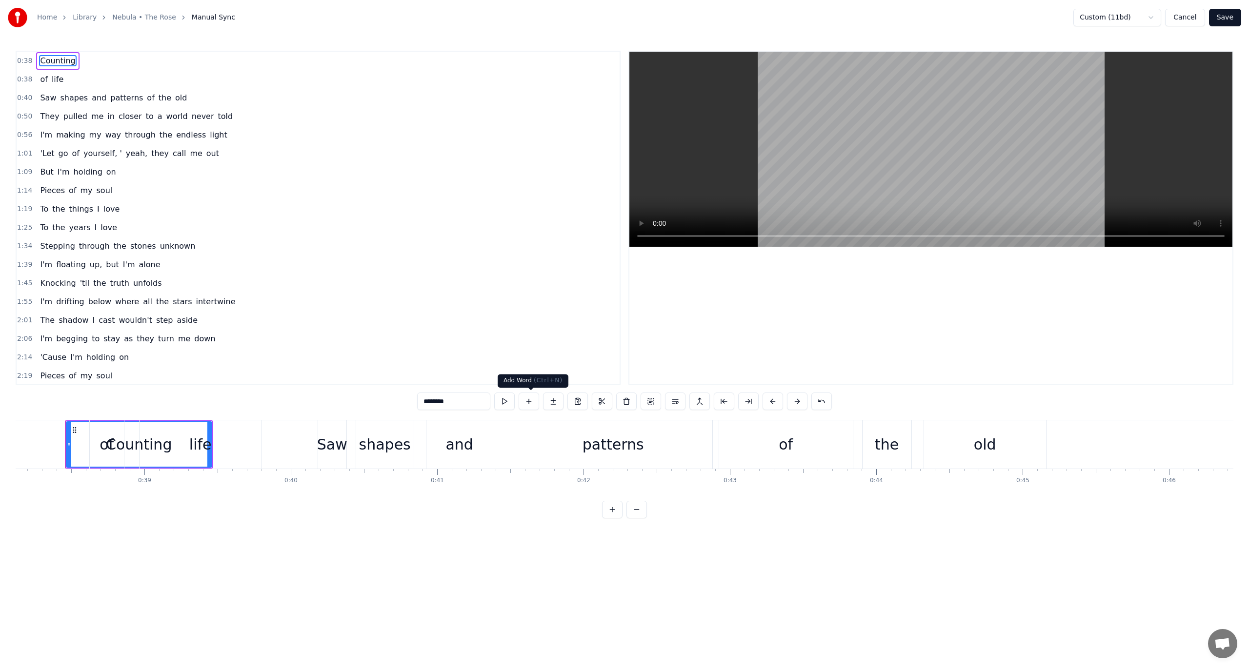
click at [529, 398] on button at bounding box center [528, 402] width 20 height 18
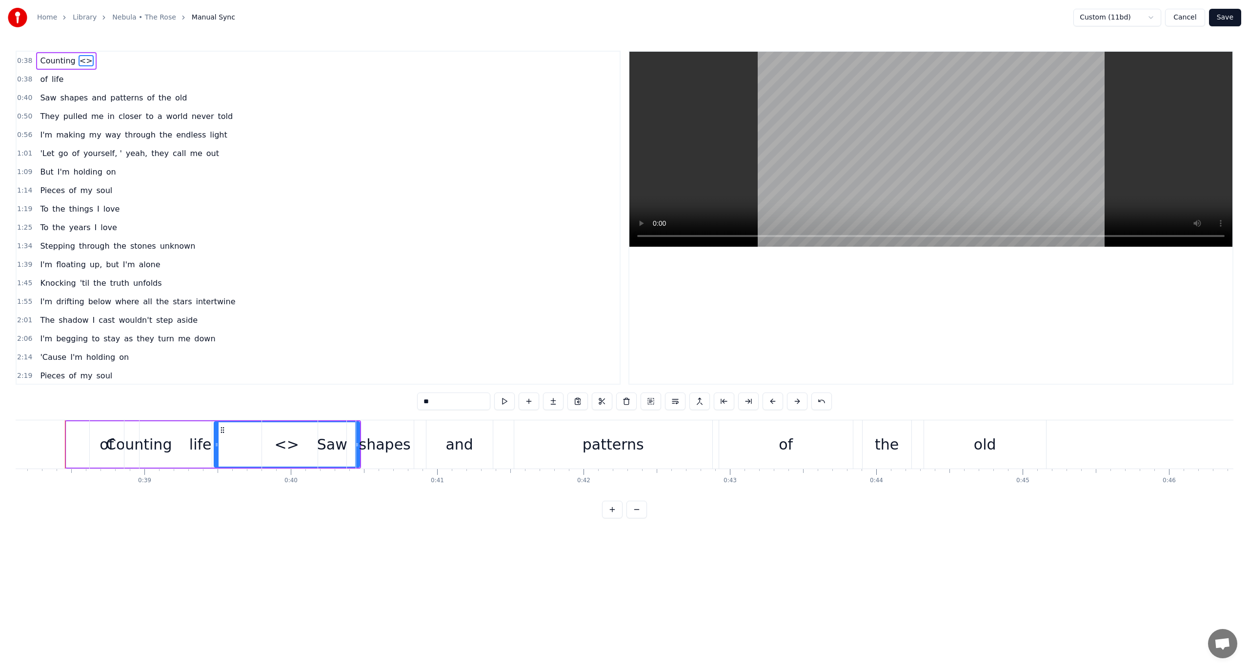
drag, startPoint x: 411, startPoint y: 396, endPoint x: 230, endPoint y: 384, distance: 180.8
click at [288, 382] on div "0:38 Counting <> 0:38 of life 0:40 Saw shapes and patterns of the old 0:50 They…" at bounding box center [624, 285] width 1217 height 468
click at [624, 465] on div "patterns" at bounding box center [613, 444] width 198 height 48
type input "********"
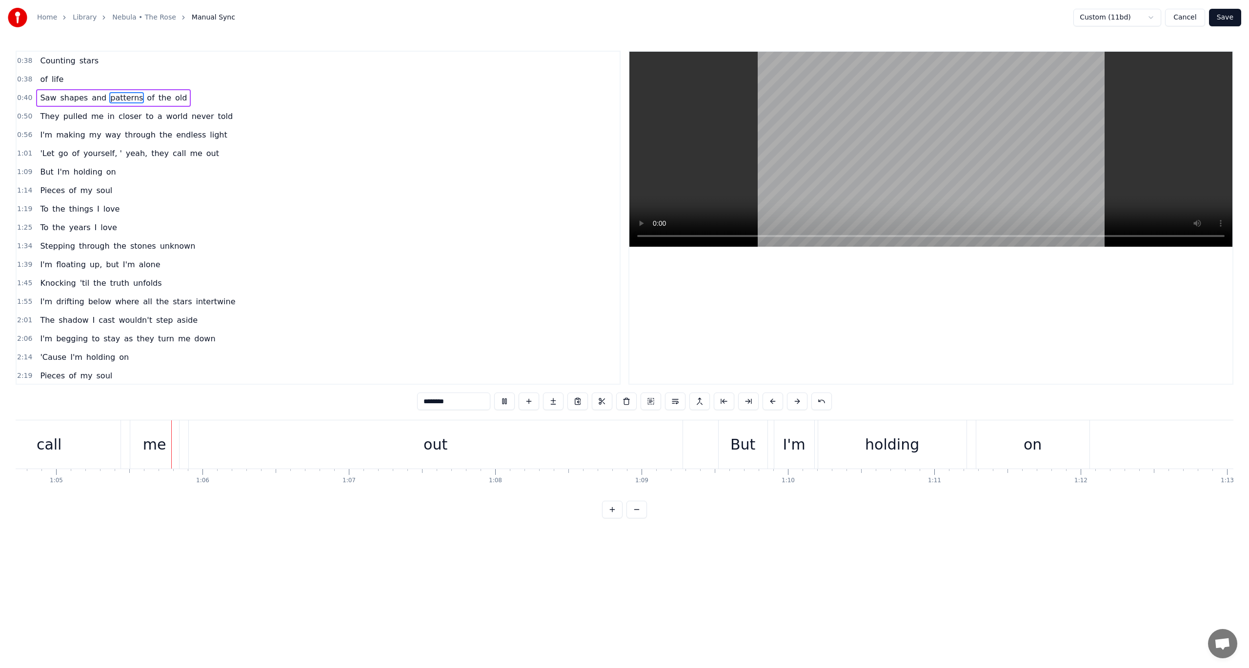
scroll to position [0, 9472]
click at [1135, 16] on html "Home Library Nebula • The Rose Manual Sync Custom (11bd) Cancel Save 0:38 Count…" at bounding box center [624, 267] width 1249 height 534
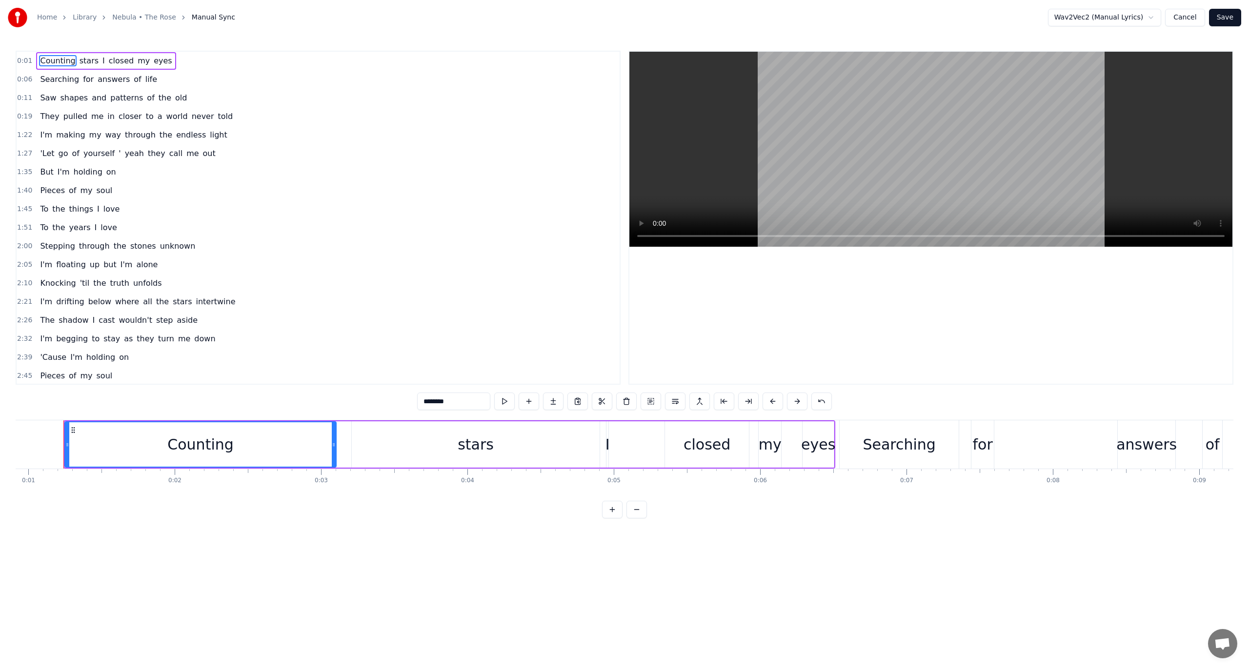
scroll to position [0, 133]
click at [930, 128] on video at bounding box center [930, 149] width 603 height 195
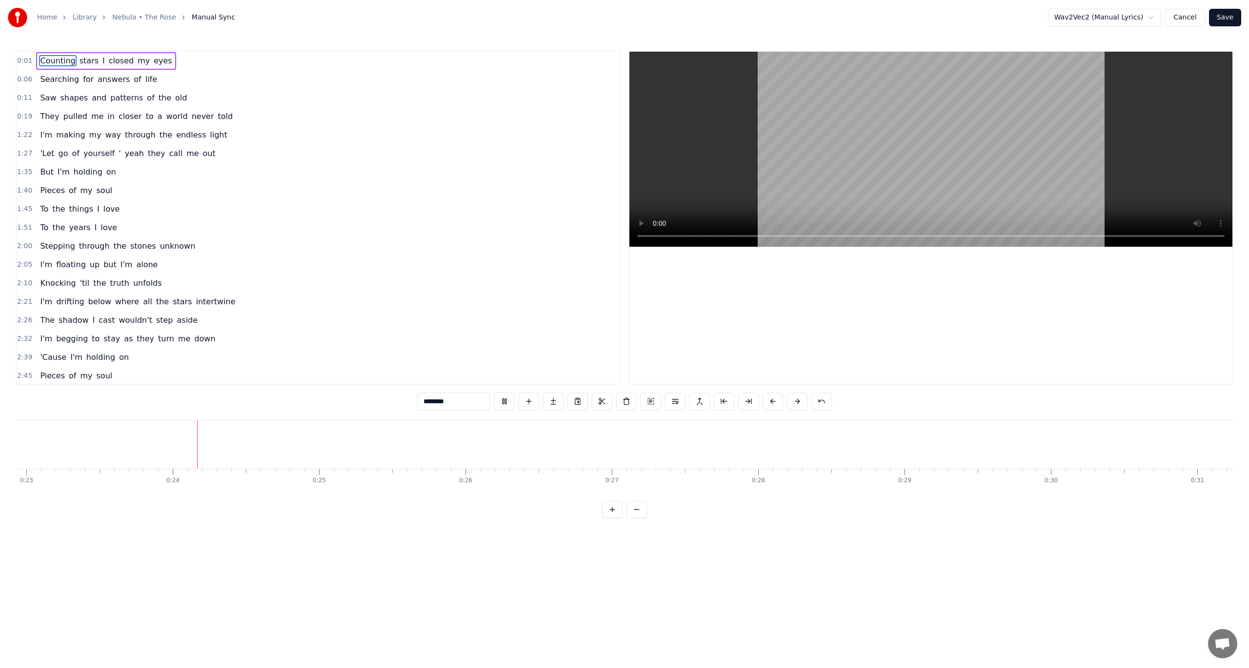
scroll to position [0, 3391]
click at [1185, 22] on button "Cancel" at bounding box center [1185, 18] width 40 height 18
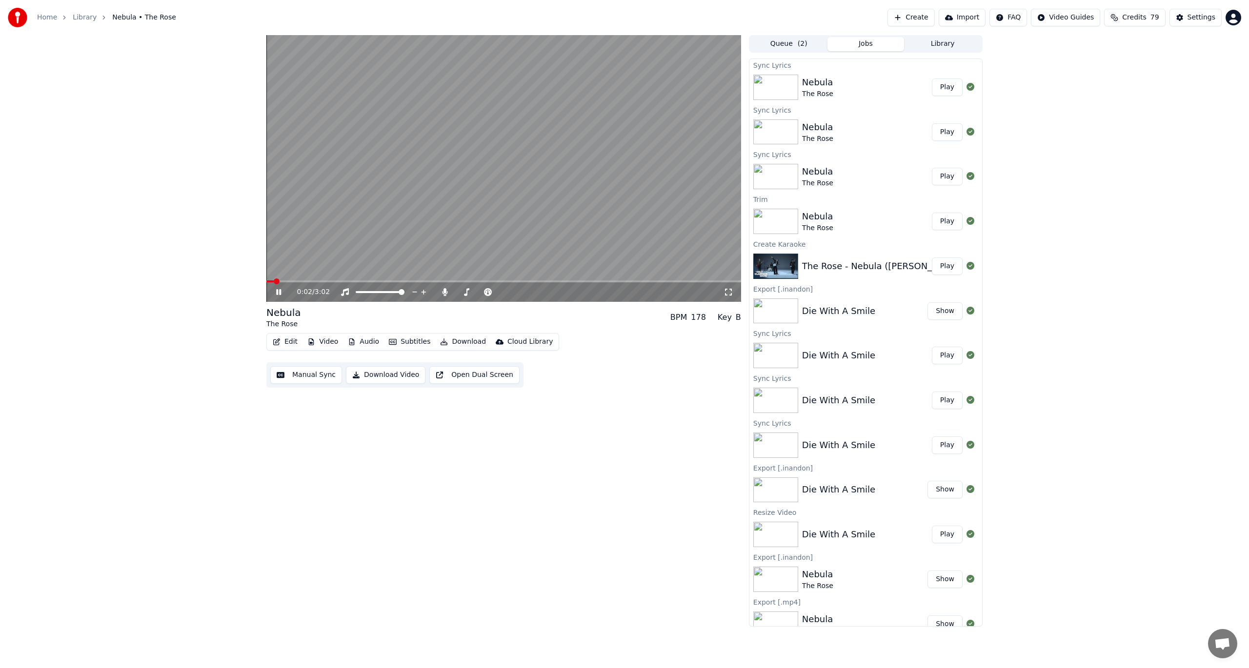
click at [406, 192] on video at bounding box center [503, 168] width 475 height 267
